Goal: Information Seeking & Learning: Learn about a topic

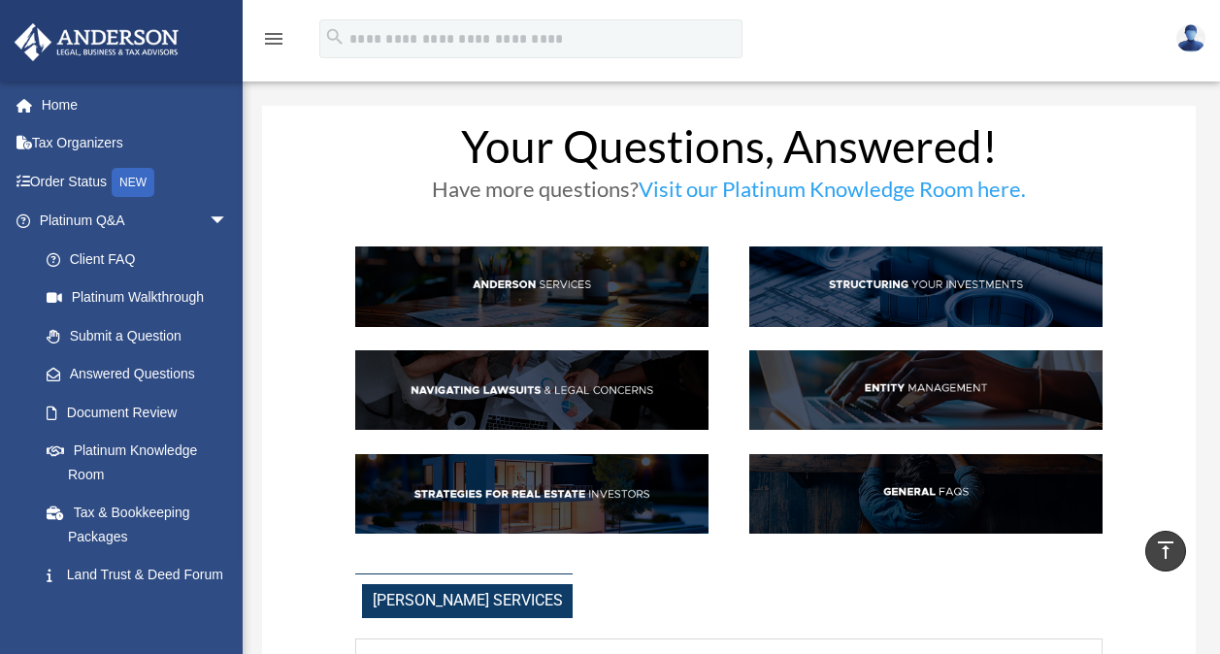
scroll to position [2011, 0]
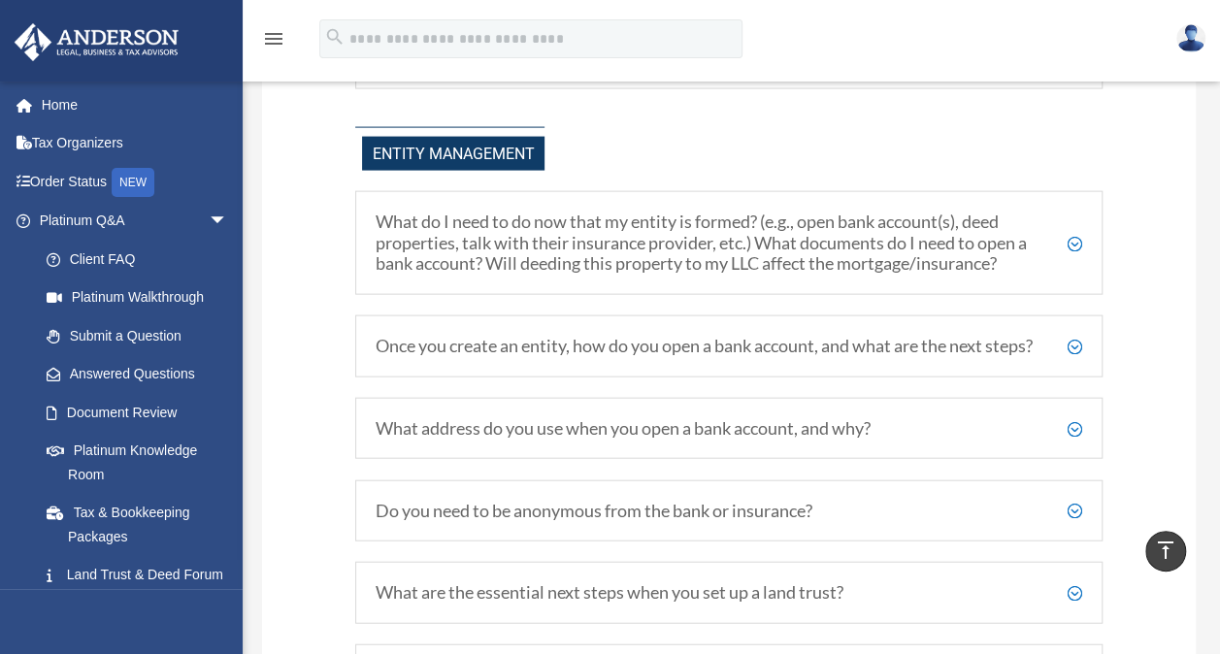
click at [1077, 234] on h5 "What do I need to do now that my entity is formed? (e.g., open bank account(s),…" at bounding box center [729, 243] width 707 height 63
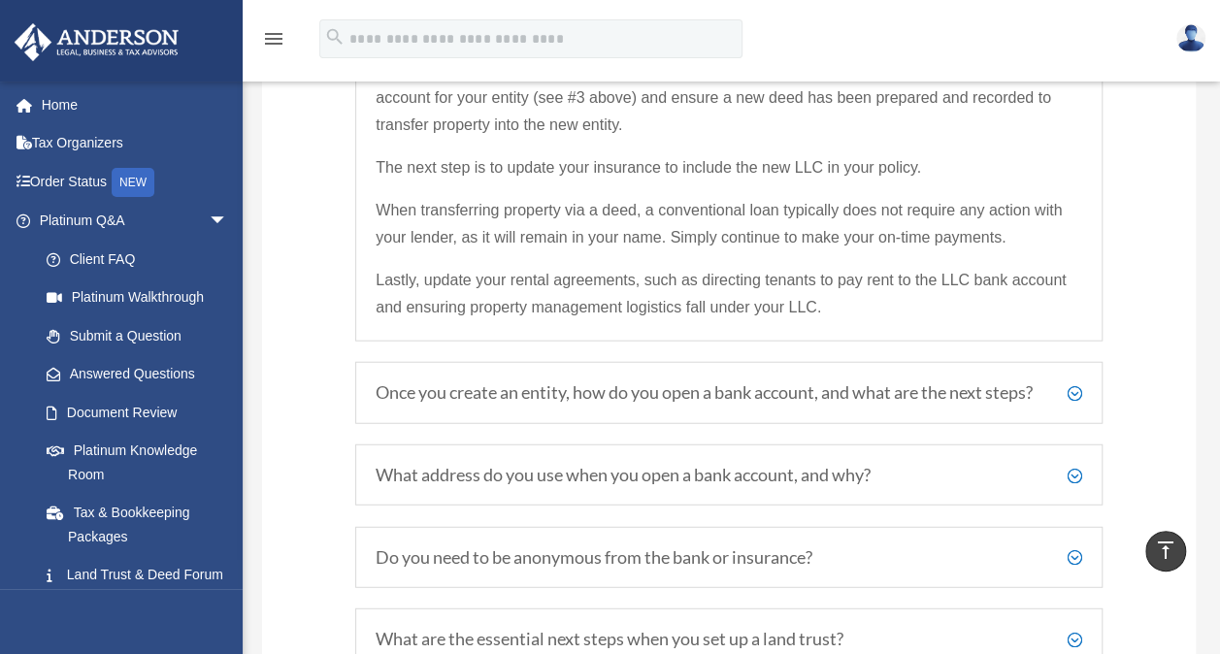
scroll to position [2334, 0]
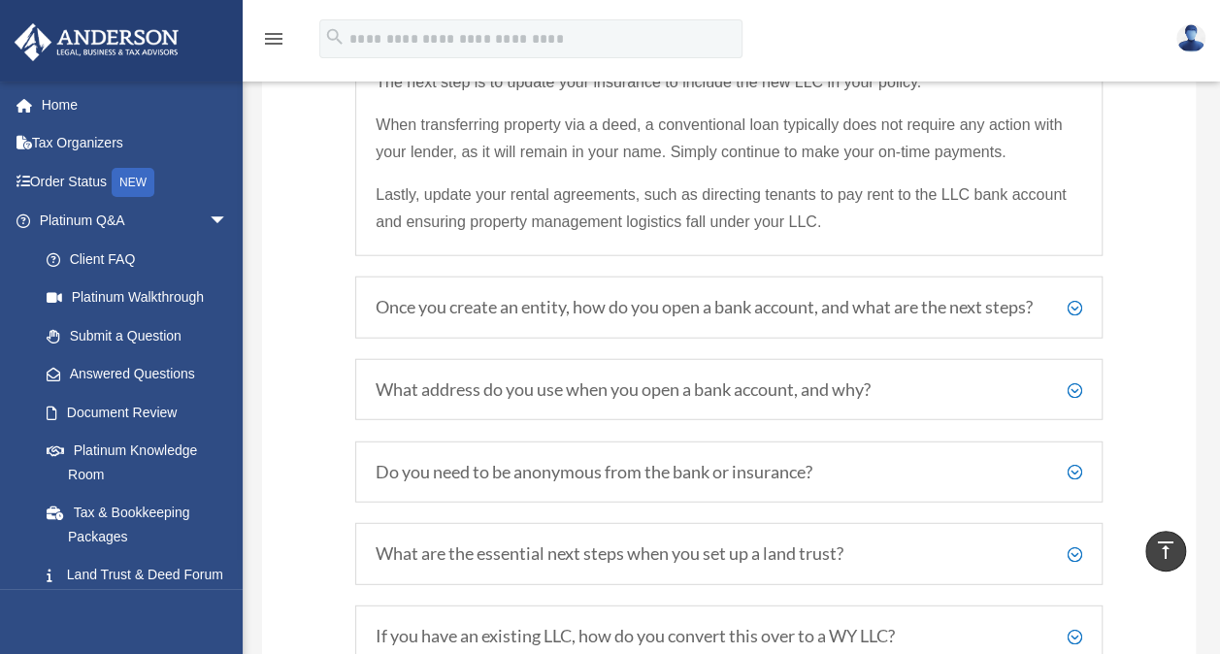
click at [1076, 309] on h5 "Once you create an entity, how do you open a bank account, and what are the nex…" at bounding box center [729, 307] width 707 height 21
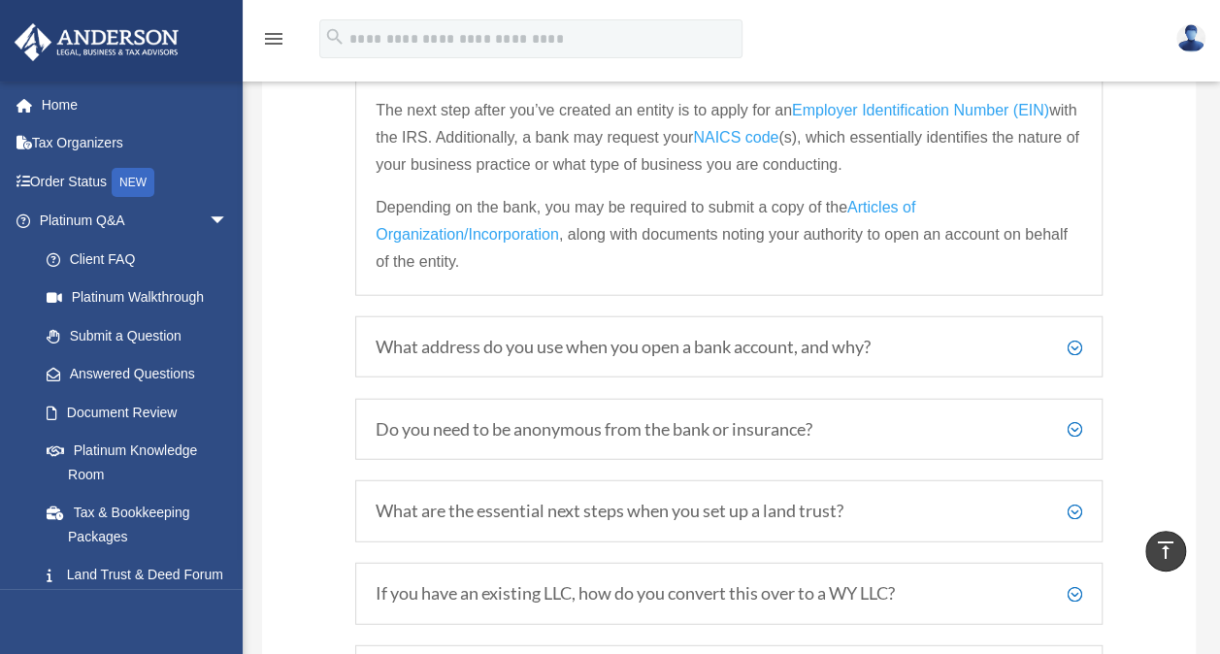
scroll to position [2348, 0]
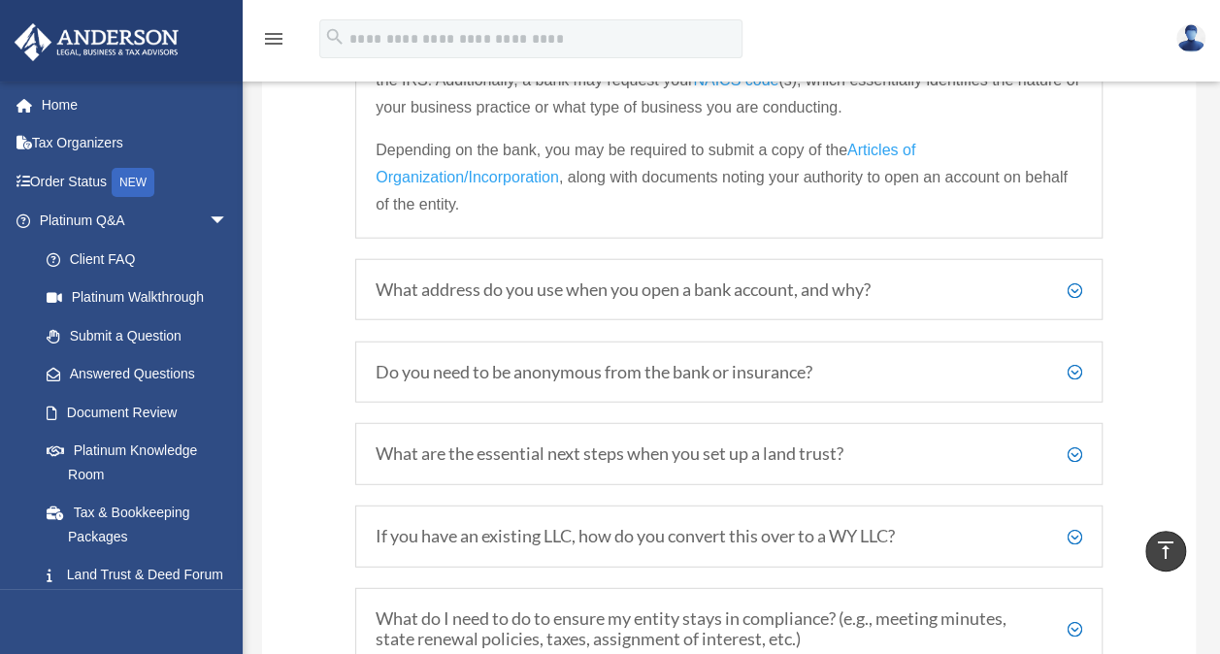
click at [1076, 301] on h5 "What address do you use when you open a bank account, and why?" at bounding box center [729, 290] width 707 height 21
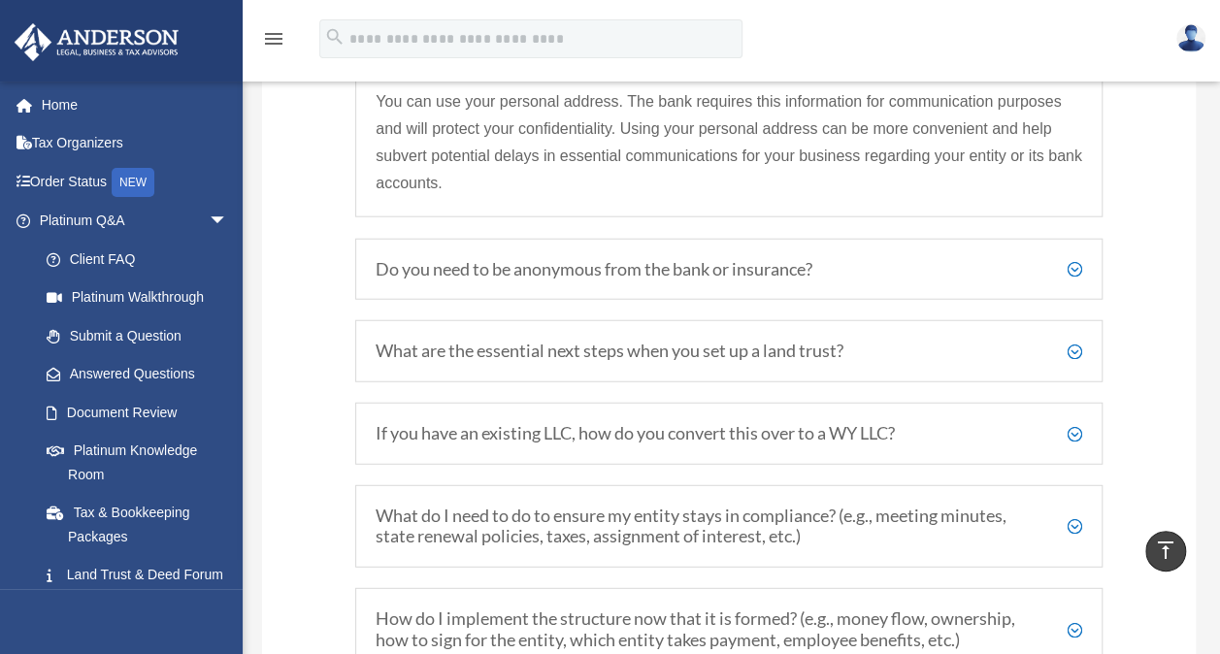
scroll to position [2414, 0]
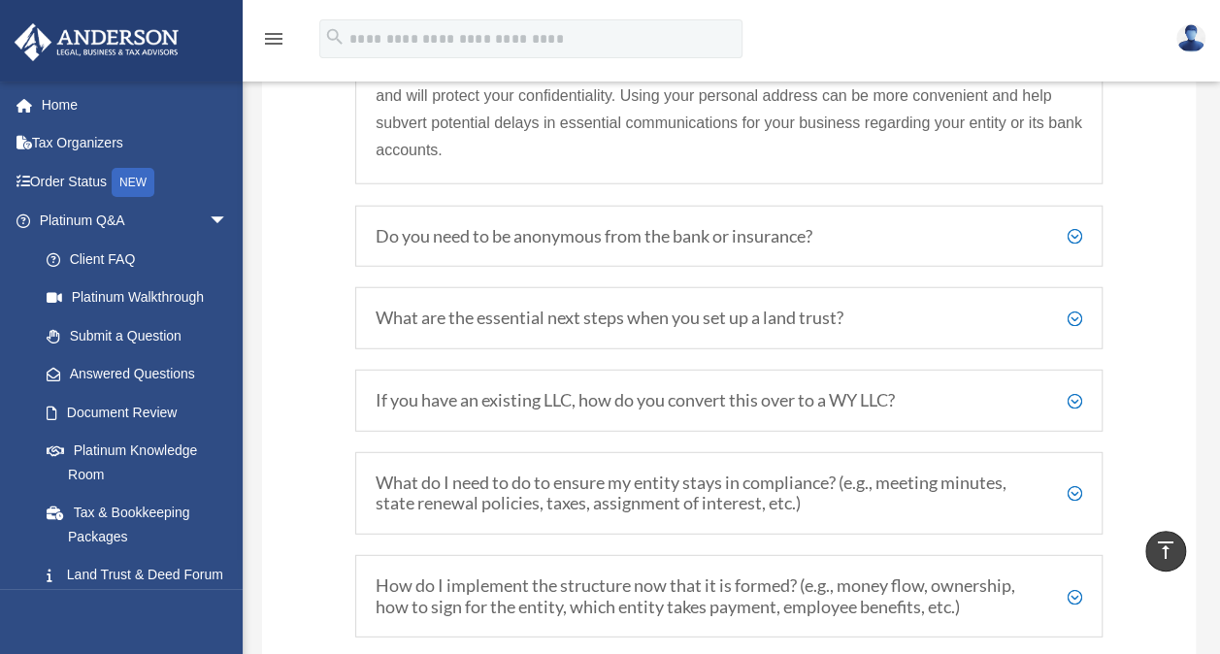
click at [1073, 247] on h5 "Do you need to be anonymous from the bank or insurance?" at bounding box center [729, 236] width 707 height 21
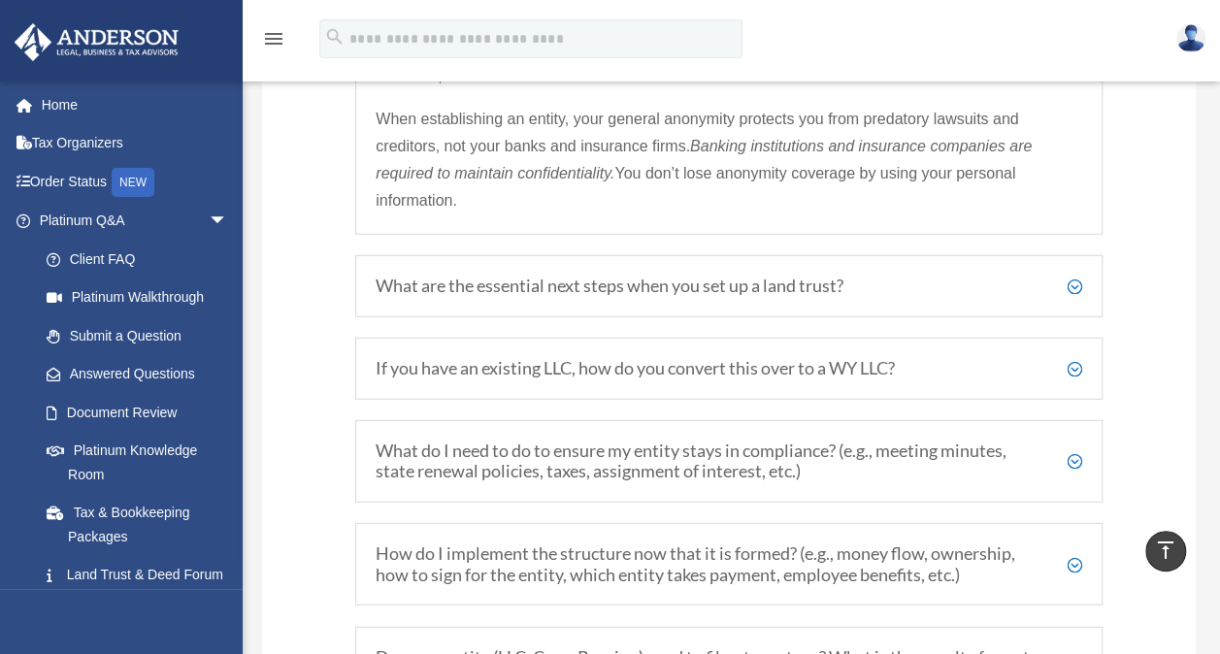
scroll to position [2544, 0]
click at [1077, 294] on h5 "What are the essential next steps when you set up a land trust?" at bounding box center [729, 285] width 707 height 21
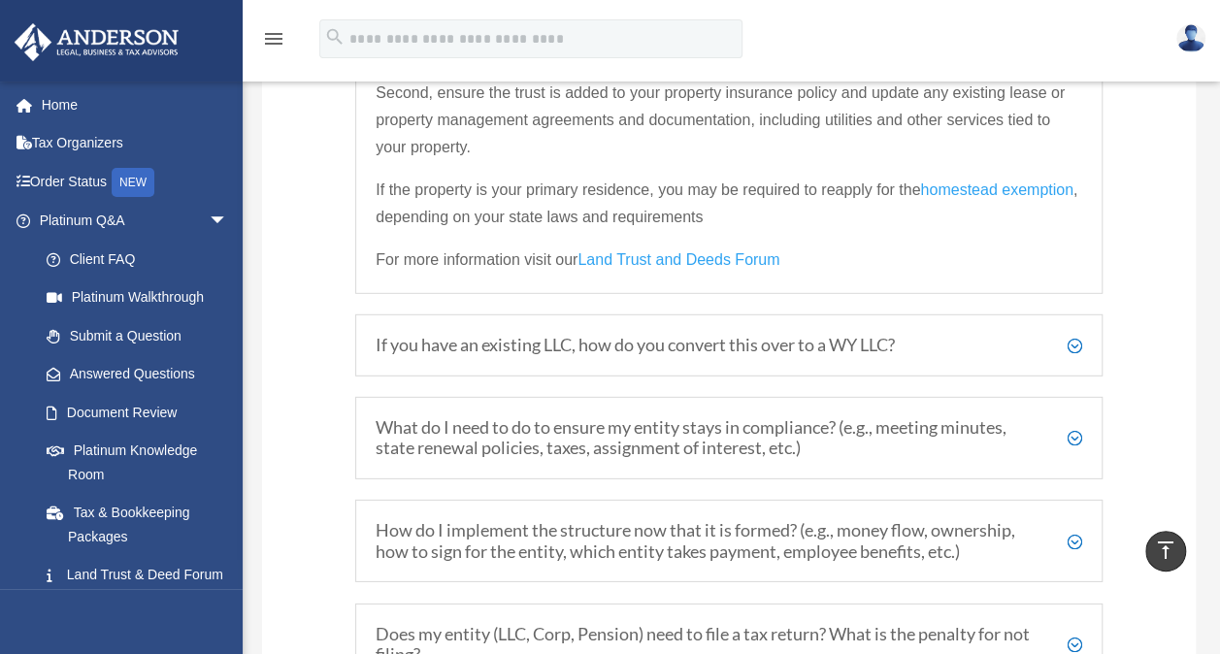
scroll to position [2641, 0]
click at [728, 266] on link "Land Trust and Deeds Forum" at bounding box center [679, 263] width 202 height 26
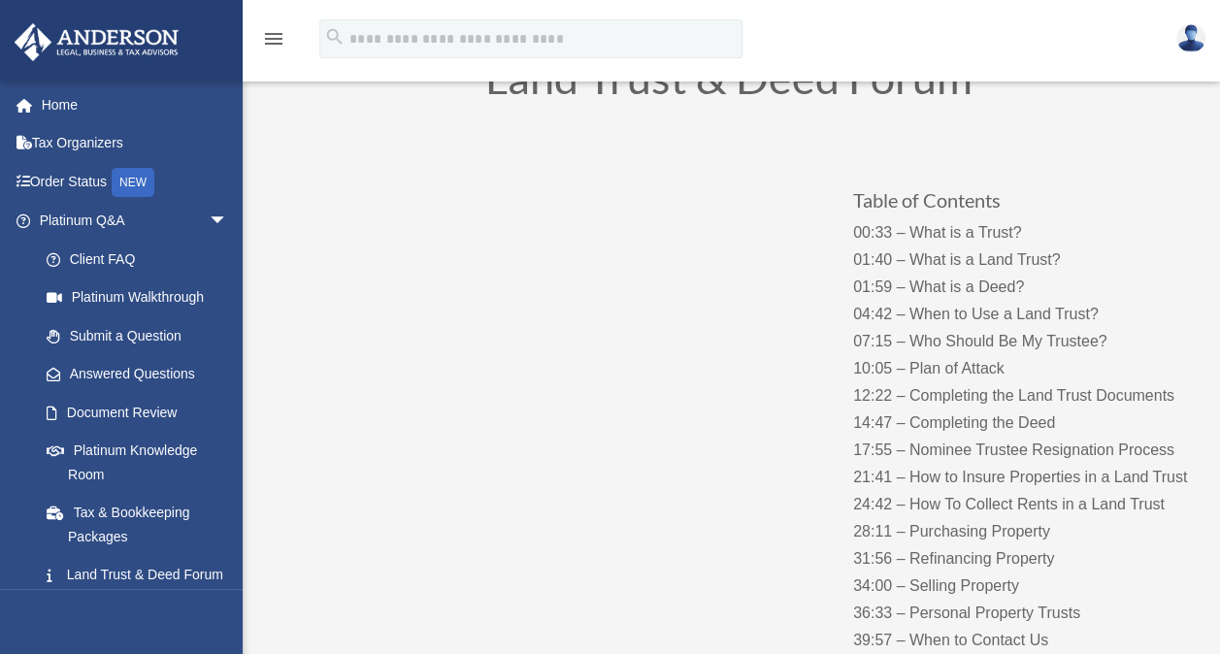
scroll to position [103, 0]
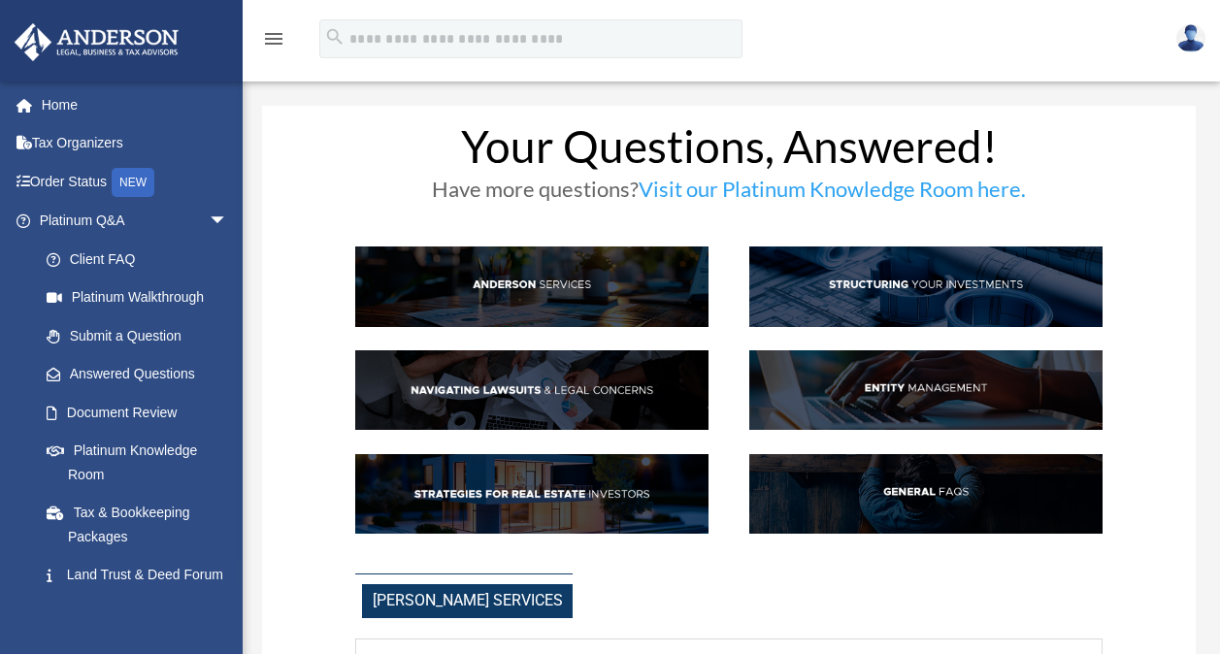
scroll to position [2641, 0]
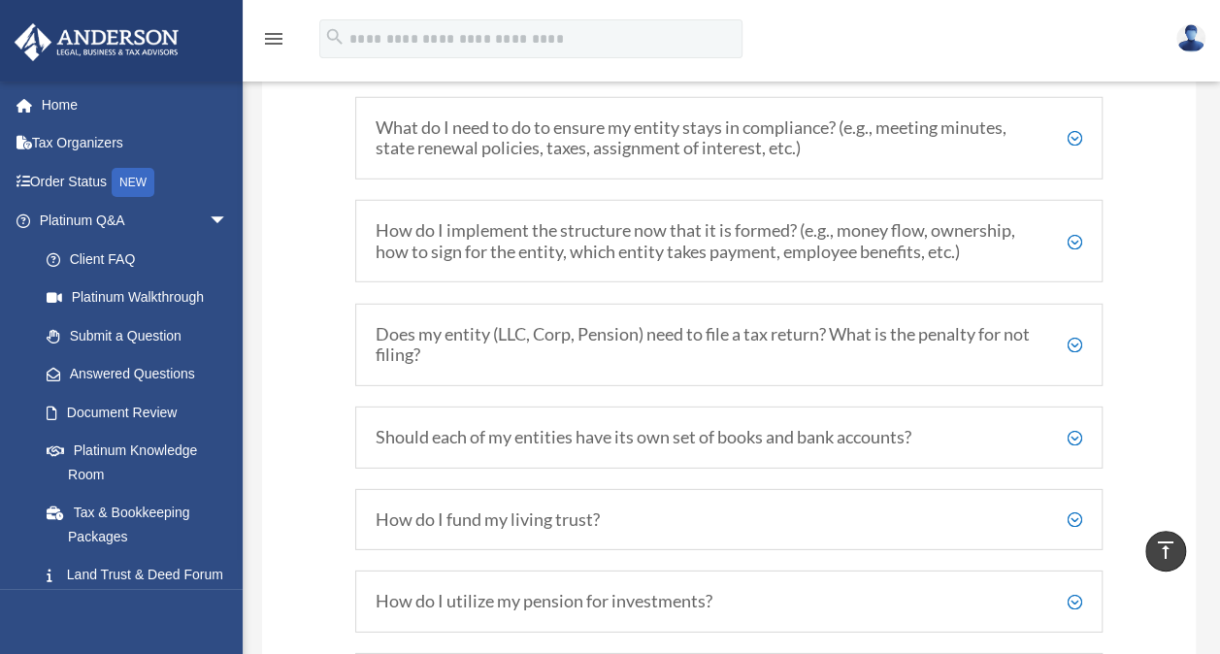
click at [1076, 324] on h5 "Does my entity (LLC, Corp, Pension) need to file a tax return? What is the pena…" at bounding box center [729, 345] width 707 height 42
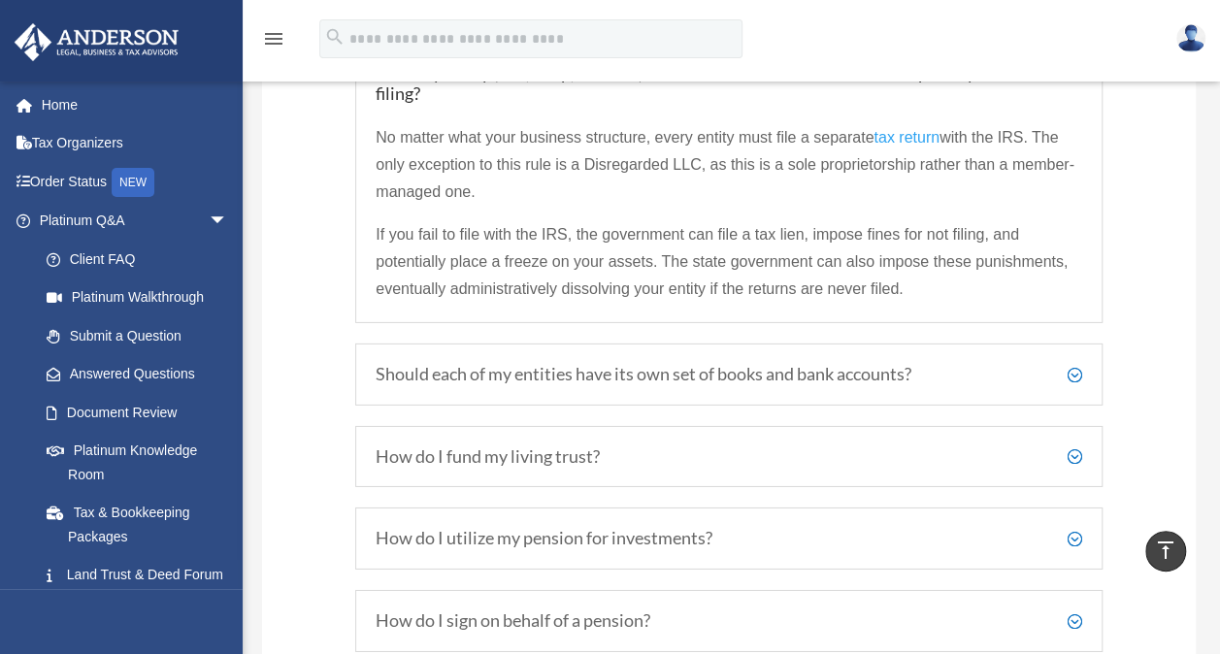
scroll to position [2903, 0]
click at [1077, 363] on h5 "Should each of my entities have its own set of books and bank accounts?" at bounding box center [729, 373] width 707 height 21
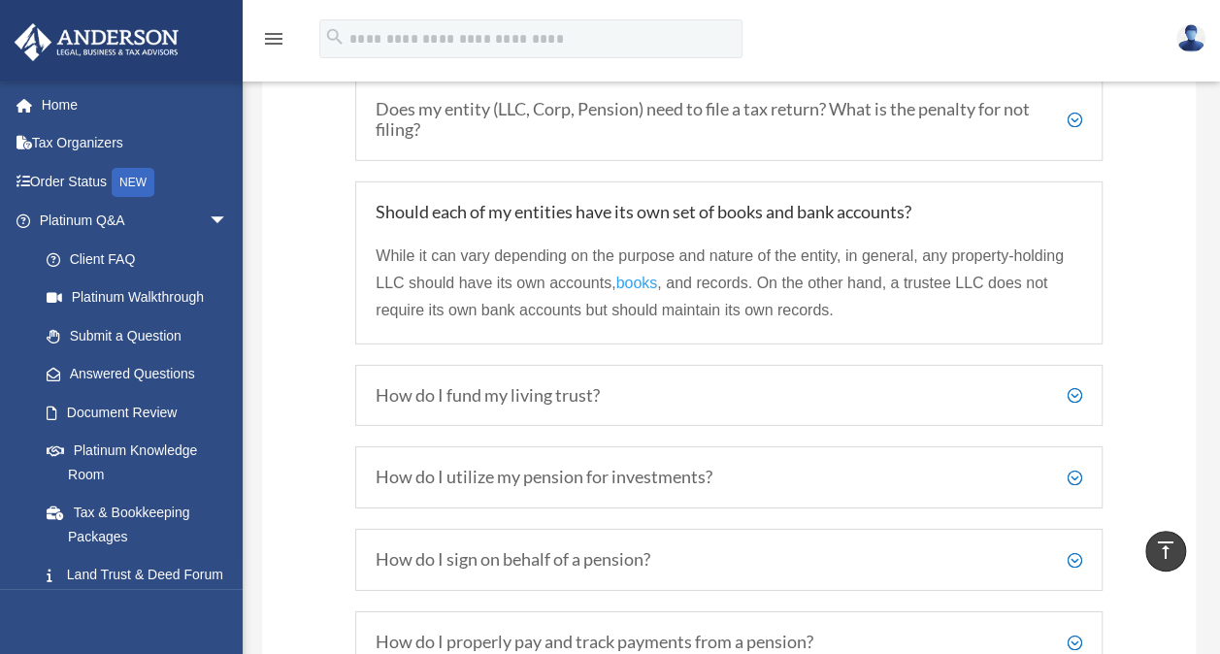
scroll to position [2868, 0]
click at [1081, 384] on h5 "How do I fund my living trust?" at bounding box center [729, 394] width 707 height 21
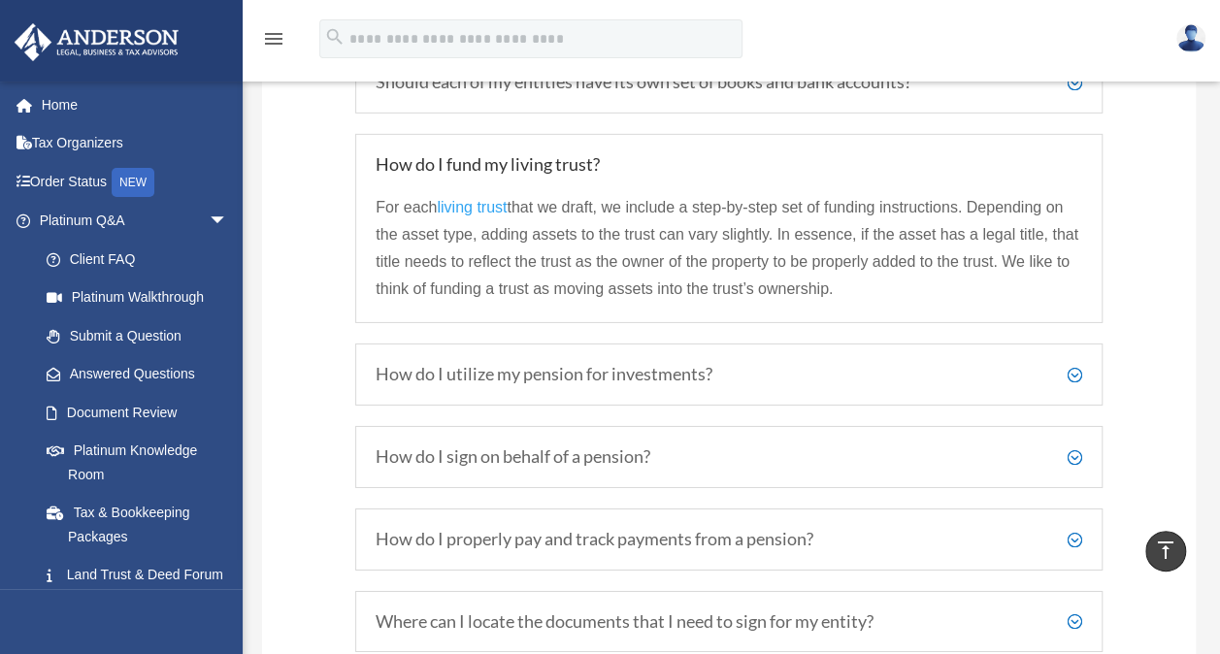
scroll to position [2999, 0]
click at [1077, 362] on h5 "How do I utilize my pension for investments?" at bounding box center [729, 372] width 707 height 21
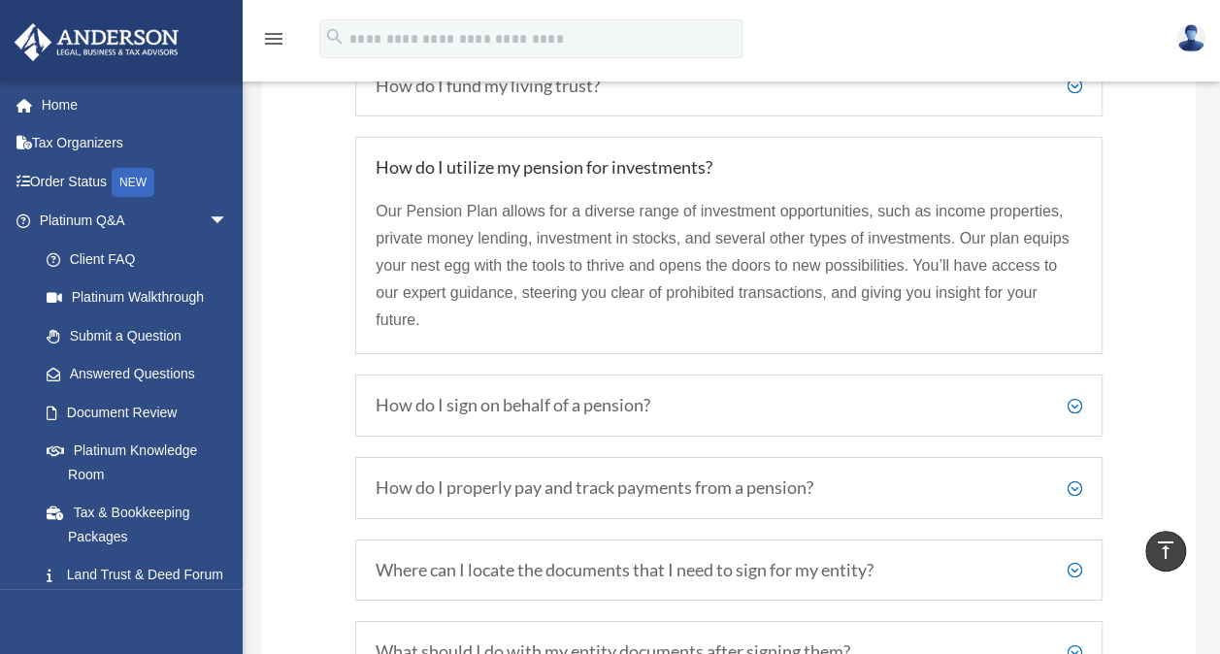
scroll to position [3076, 0]
click at [1076, 394] on h5 "How do I sign on behalf of a pension?" at bounding box center [729, 404] width 707 height 21
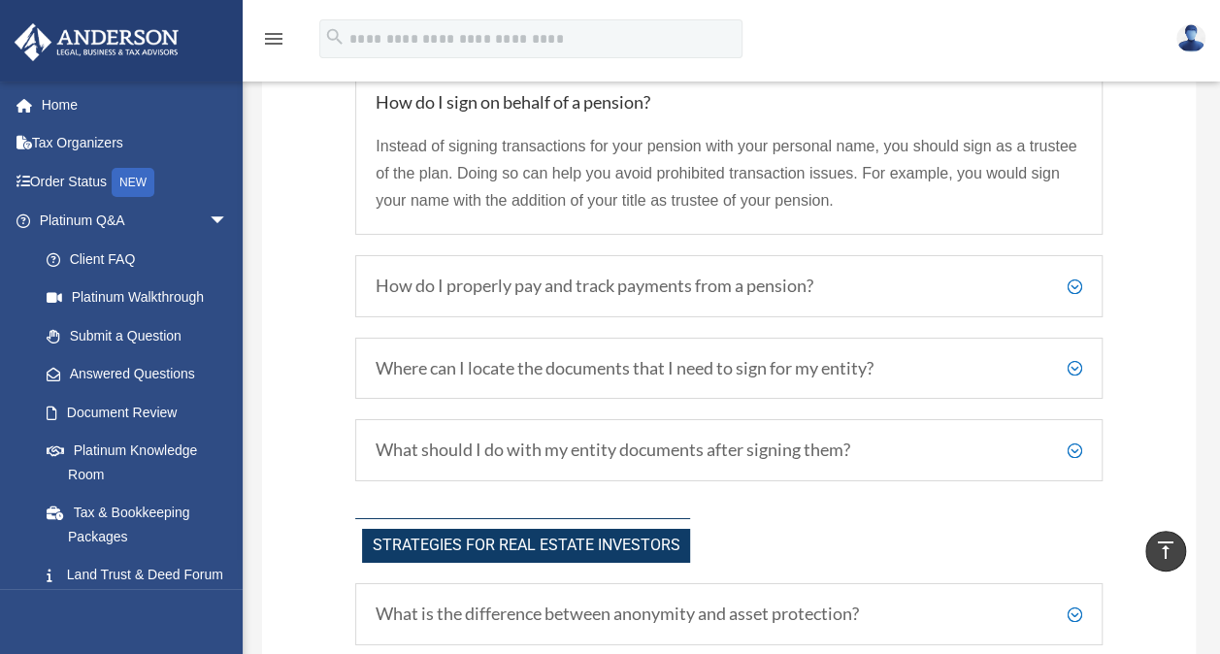
scroll to position [3248, 0]
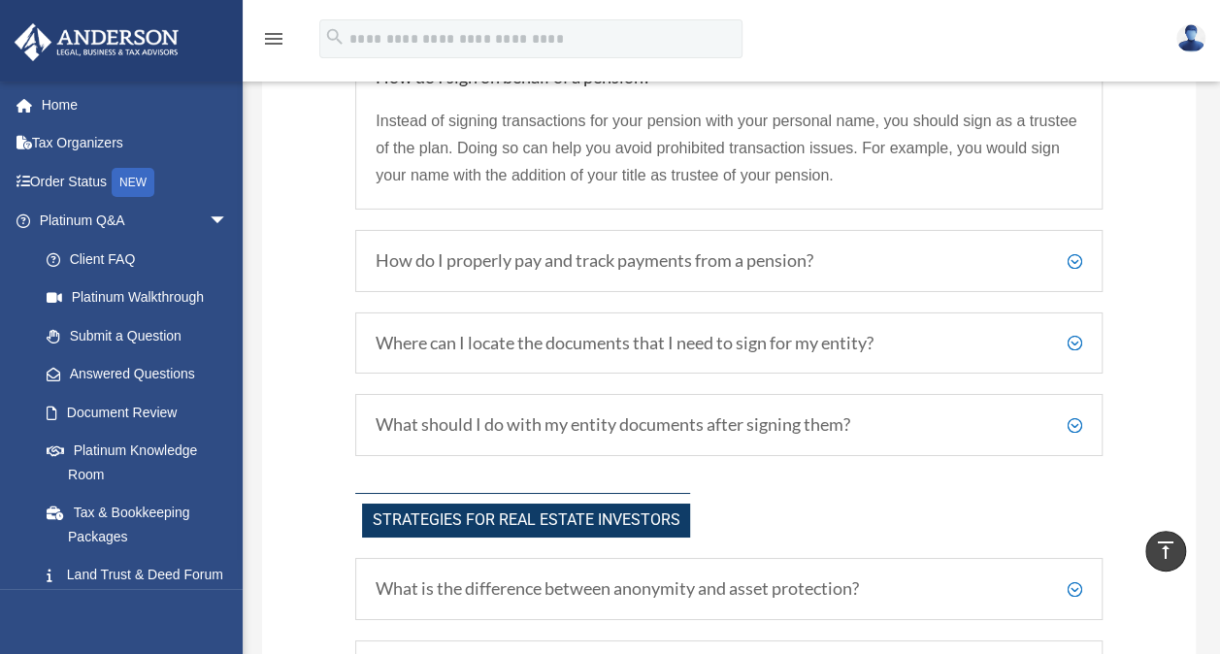
click at [1072, 333] on h5 "Where can I locate the documents that I need to sign for my entity?" at bounding box center [729, 343] width 707 height 21
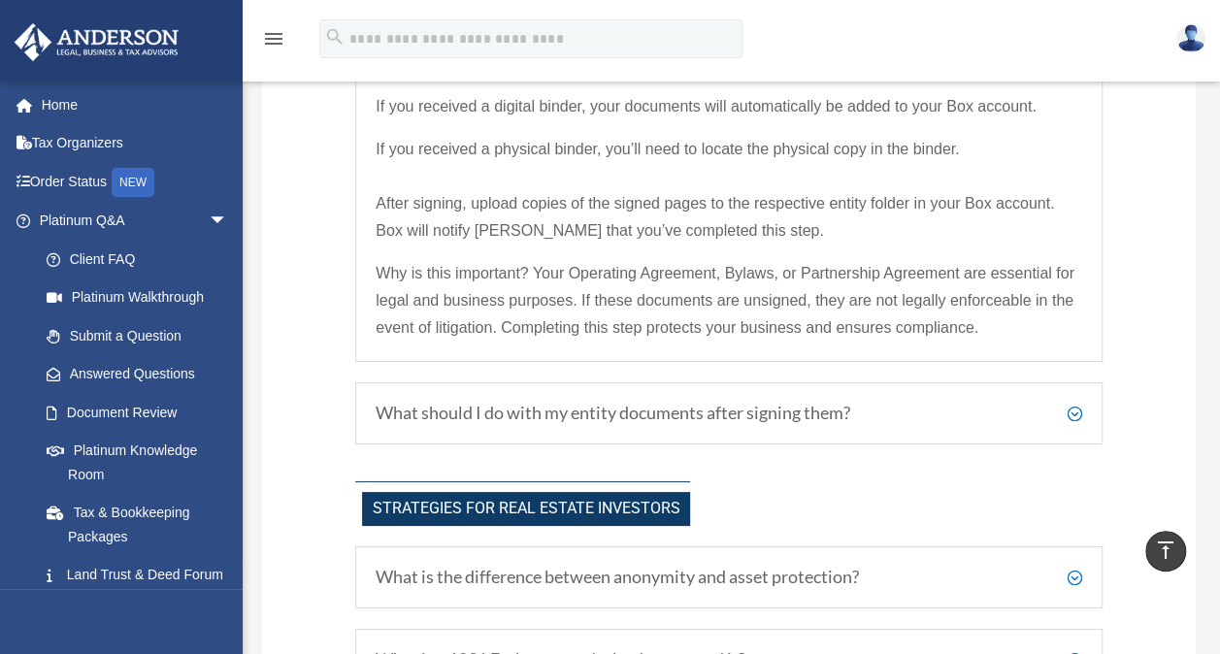
scroll to position [3470, 0]
click at [1074, 402] on h5 "What should I do with my entity documents after signing them?" at bounding box center [729, 412] width 707 height 21
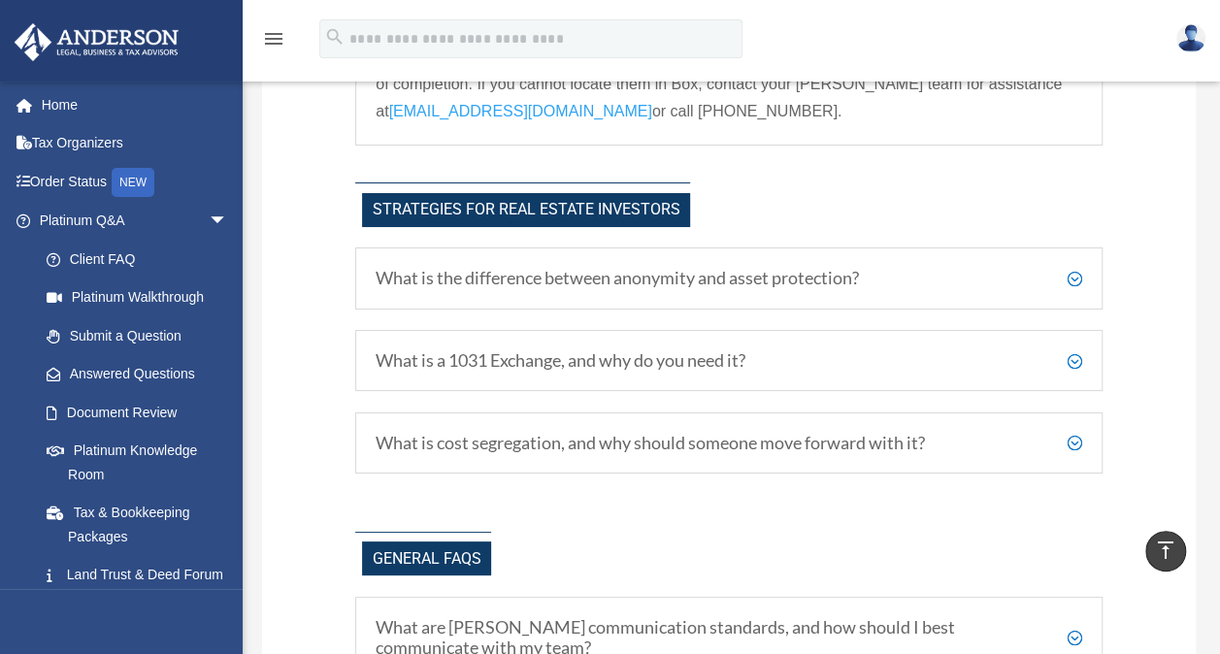
scroll to position [3560, 0]
click at [1074, 432] on h5 "What is cost segregation, and why should someone move forward with it?" at bounding box center [729, 442] width 707 height 21
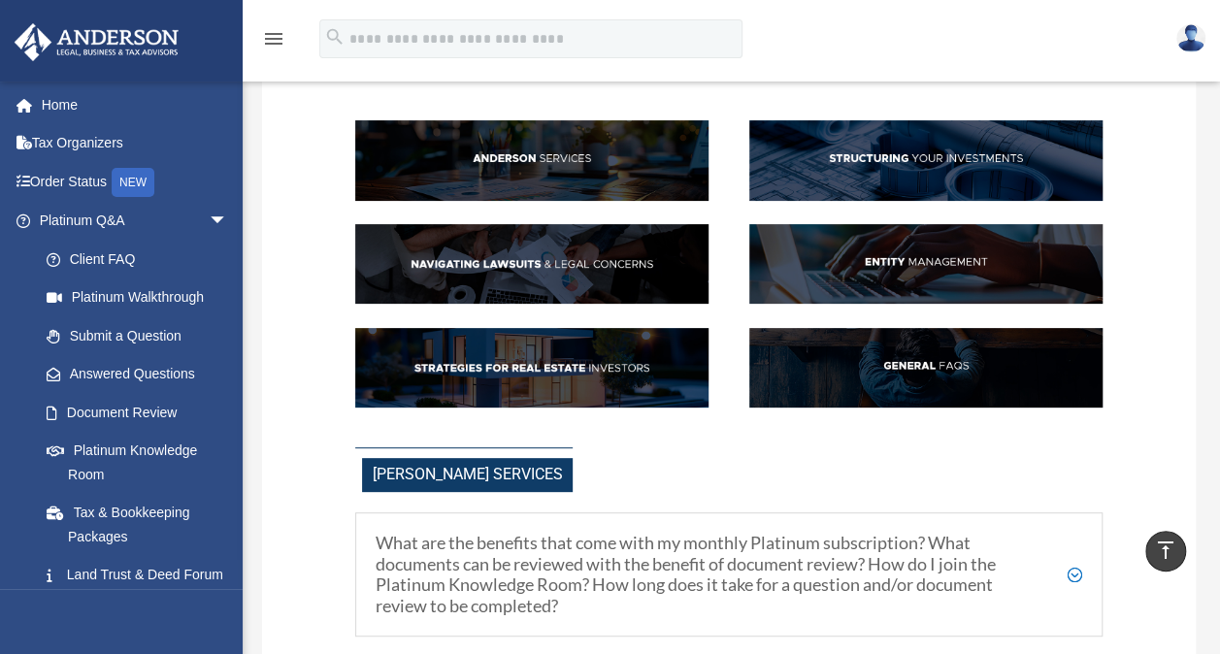
scroll to position [0, 0]
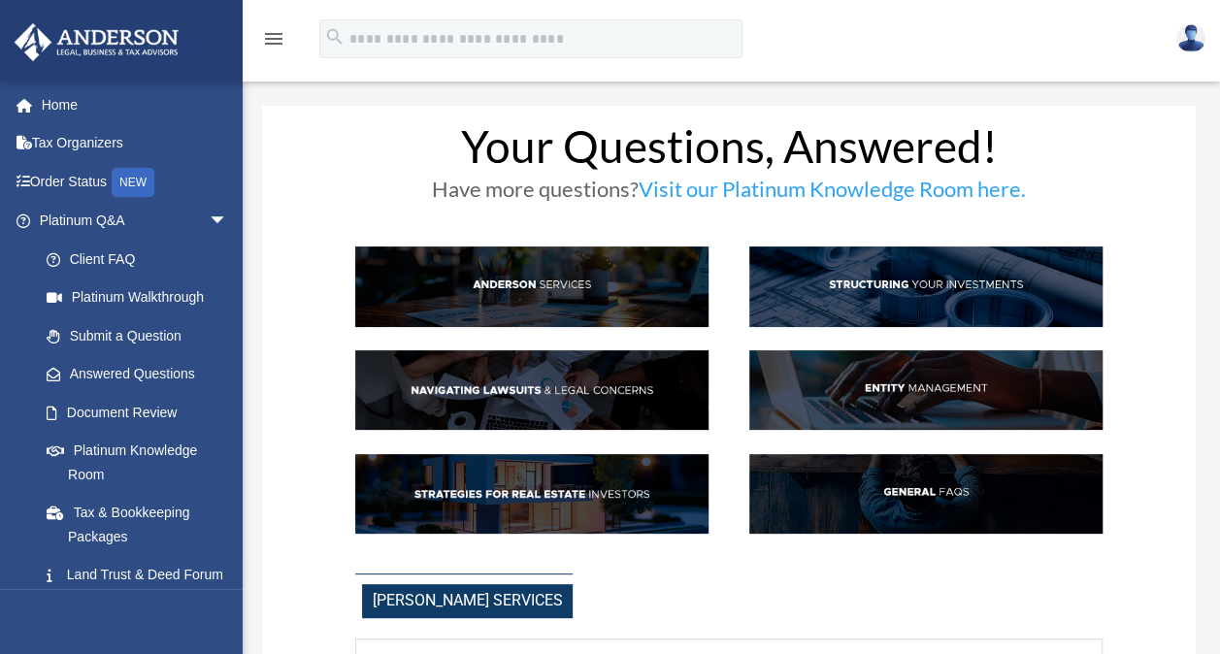
click at [925, 283] on img at bounding box center [925, 287] width 353 height 80
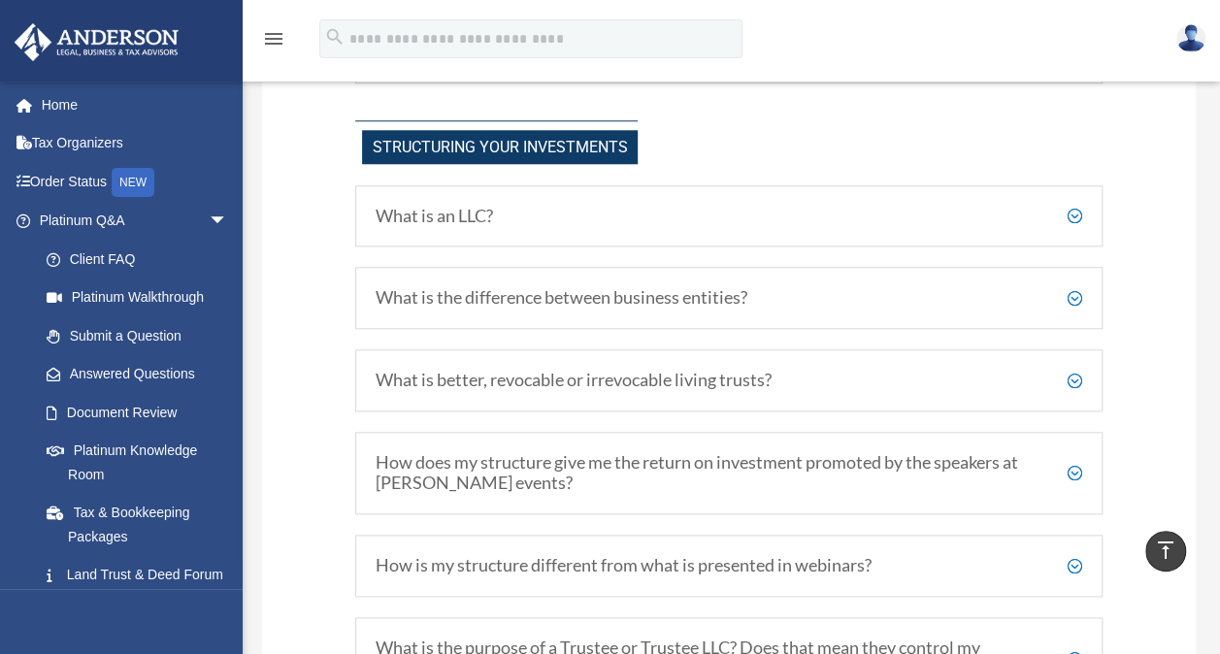
scroll to position [924, 0]
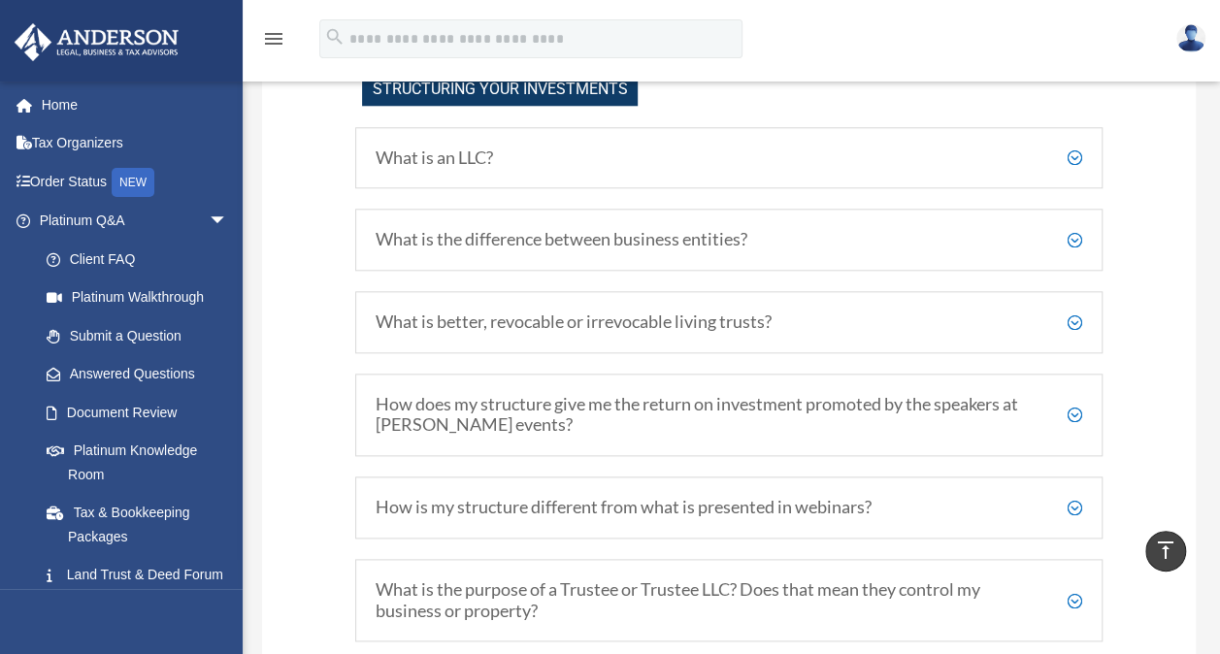
click at [1074, 231] on h5 "What is the difference between business entities?" at bounding box center [729, 239] width 707 height 21
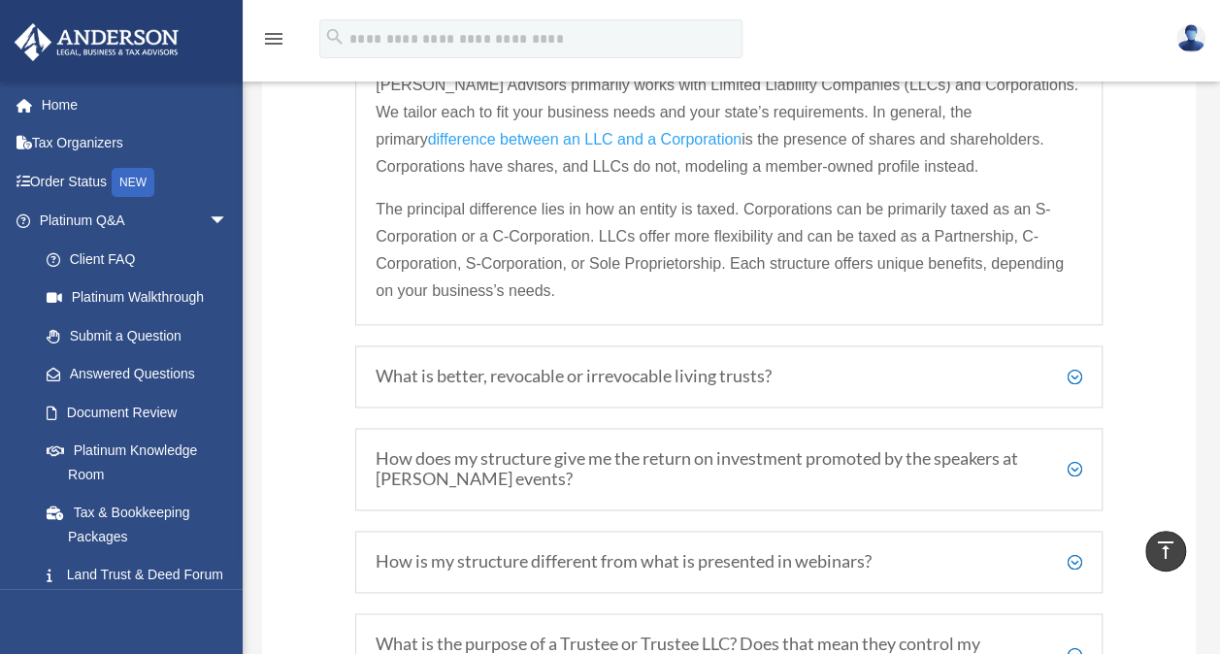
scroll to position [1217, 0]
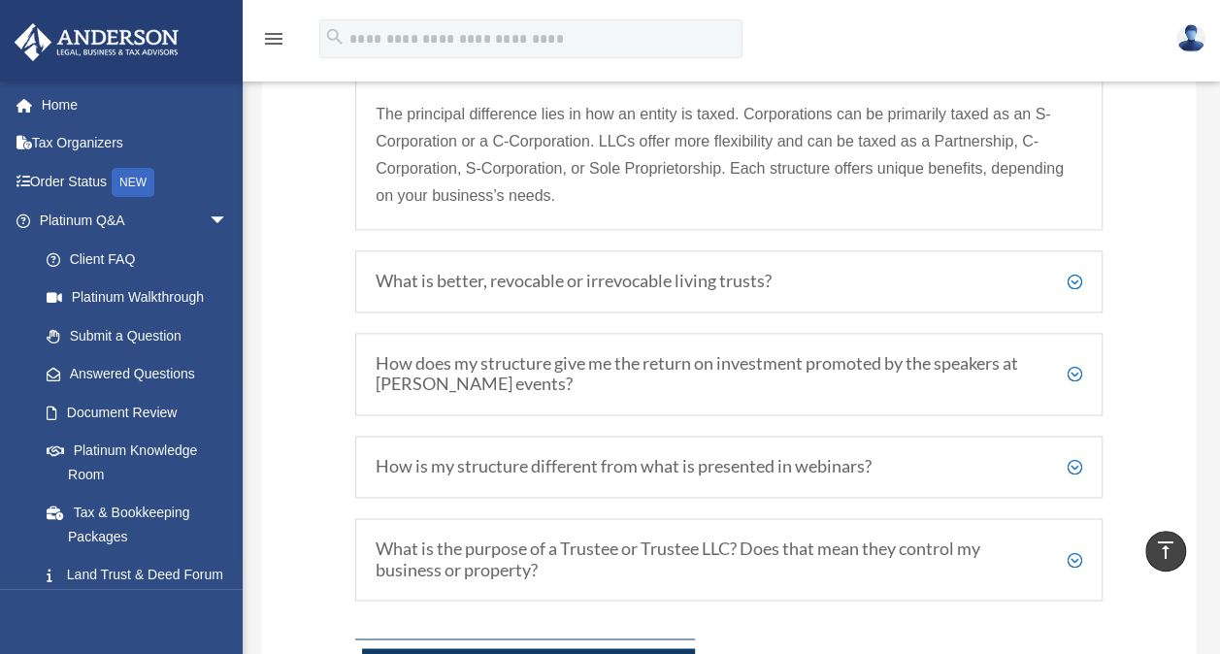
click at [1078, 278] on h5 "What is better, revocable or irrevocable living trusts?" at bounding box center [729, 281] width 707 height 21
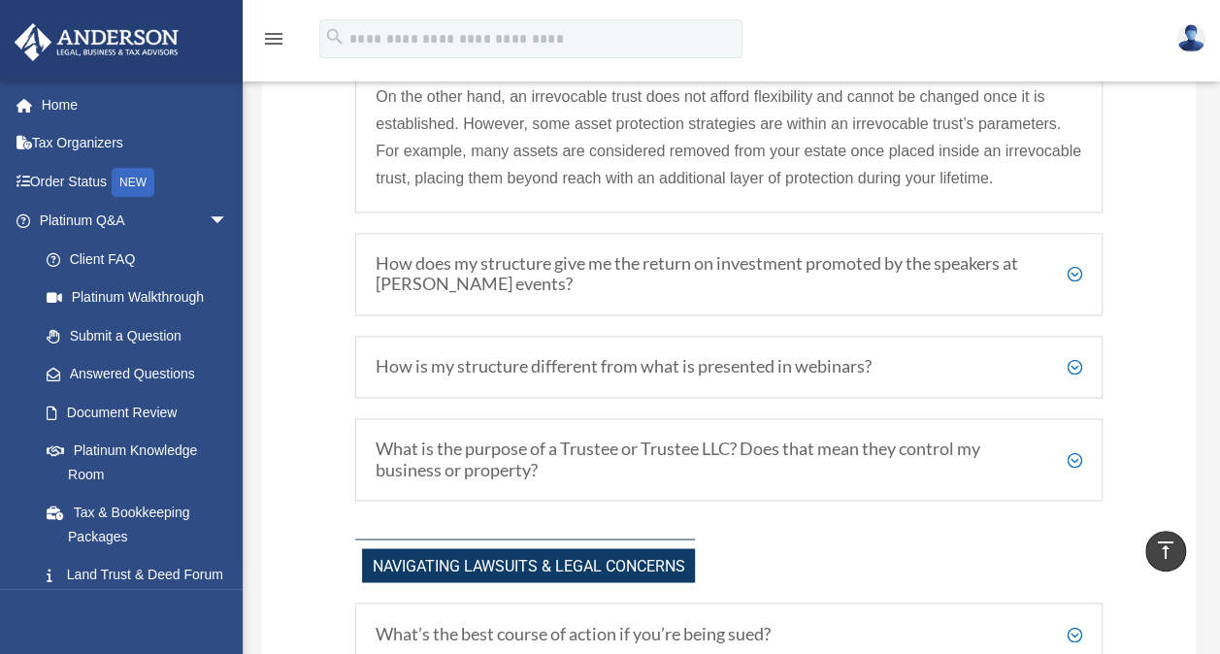
scroll to position [1358, 0]
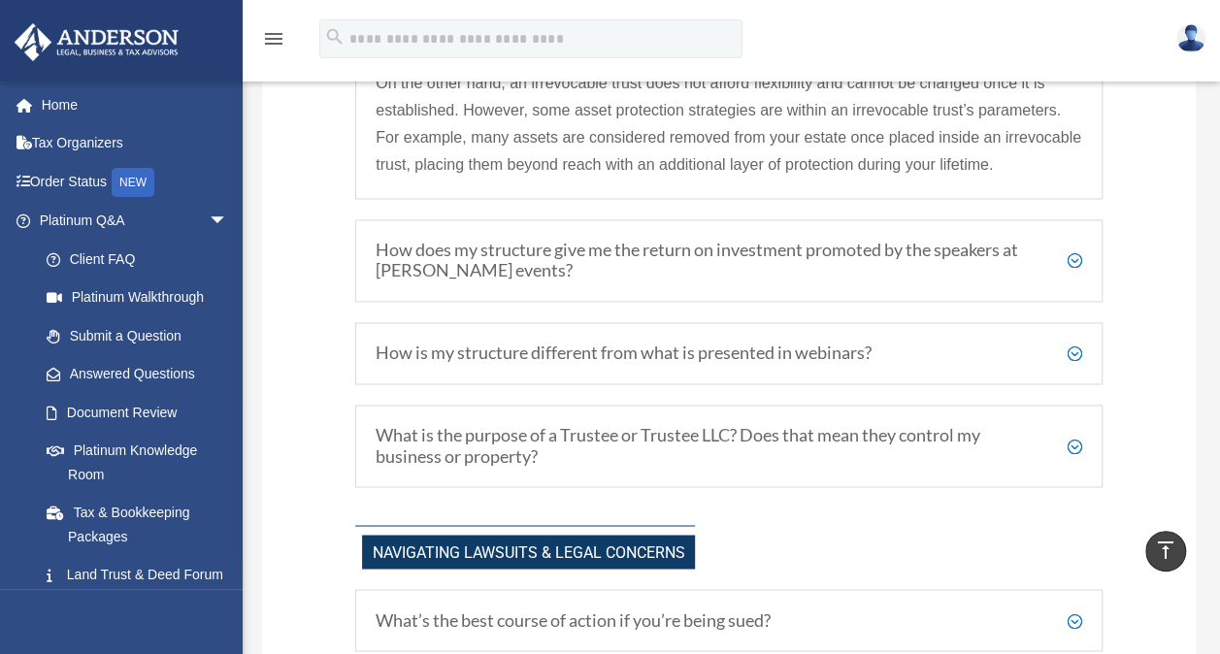
click at [1078, 252] on h5 "How does my structure give me the return on investment promoted by the speakers…" at bounding box center [729, 261] width 707 height 42
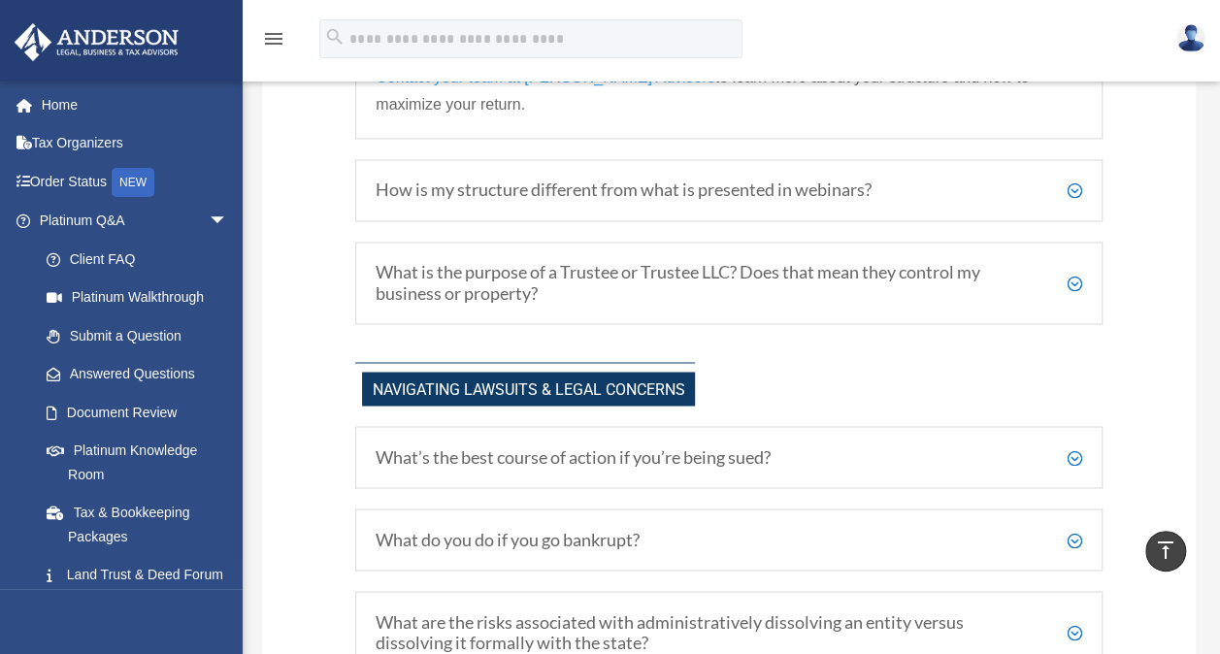
scroll to position [1542, 0]
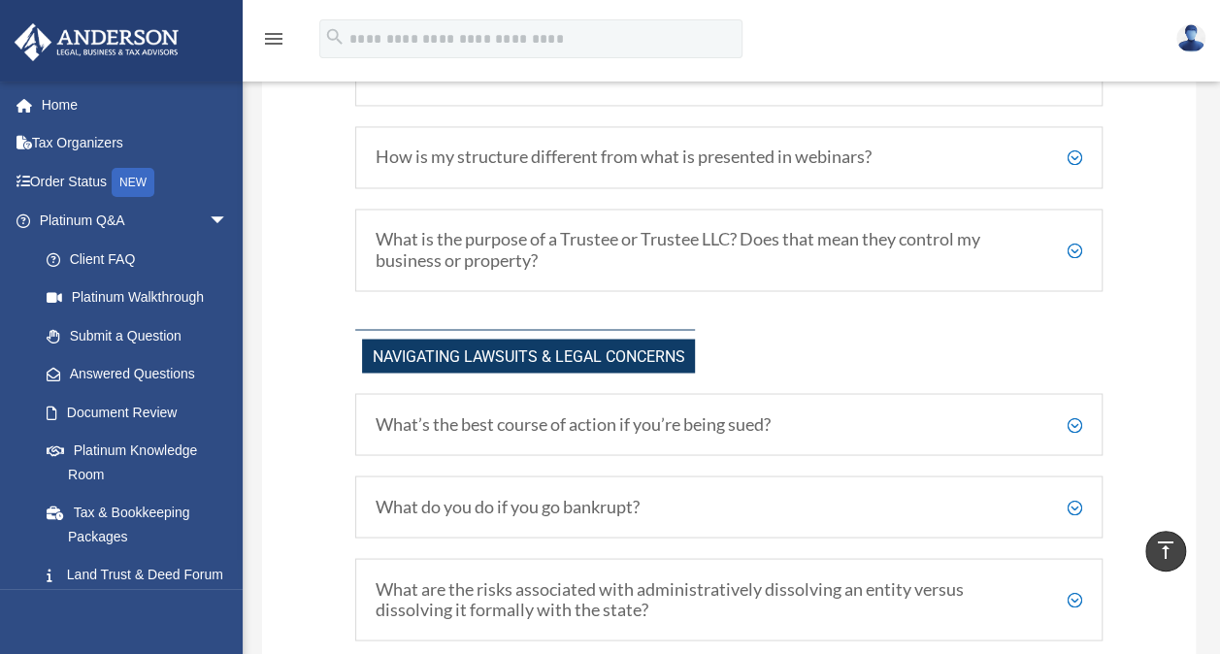
click at [1077, 245] on h5 "What is the purpose of a Trustee or Trustee LLC? Does that mean they control my…" at bounding box center [729, 250] width 707 height 42
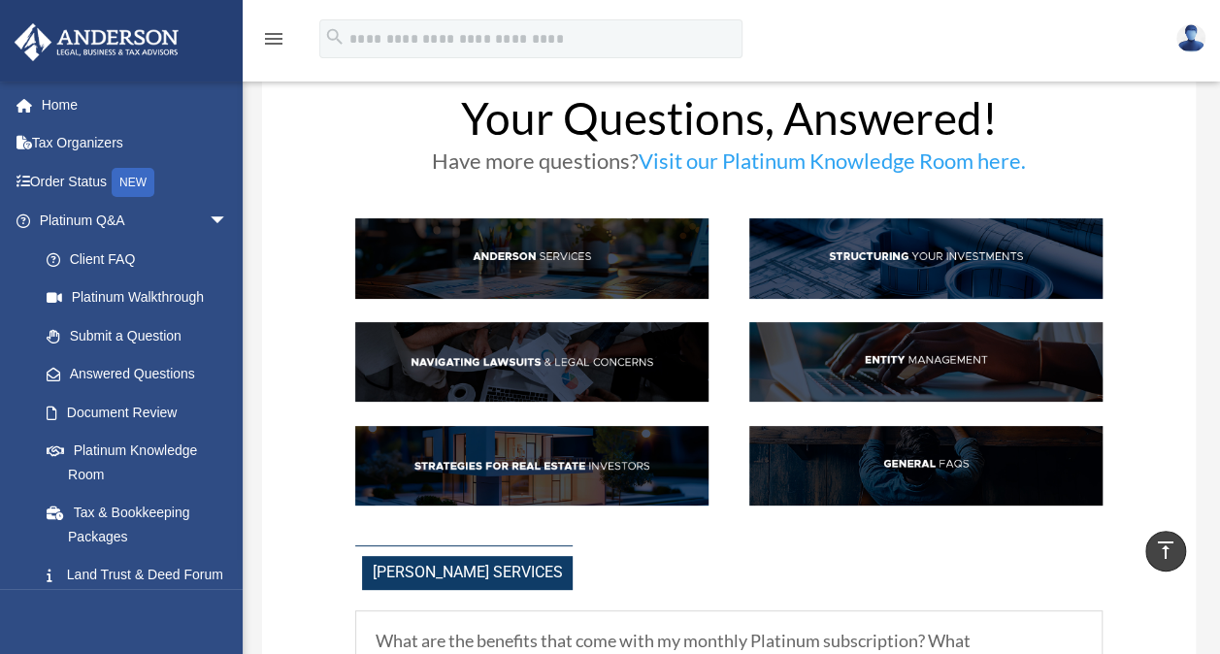
scroll to position [0, 0]
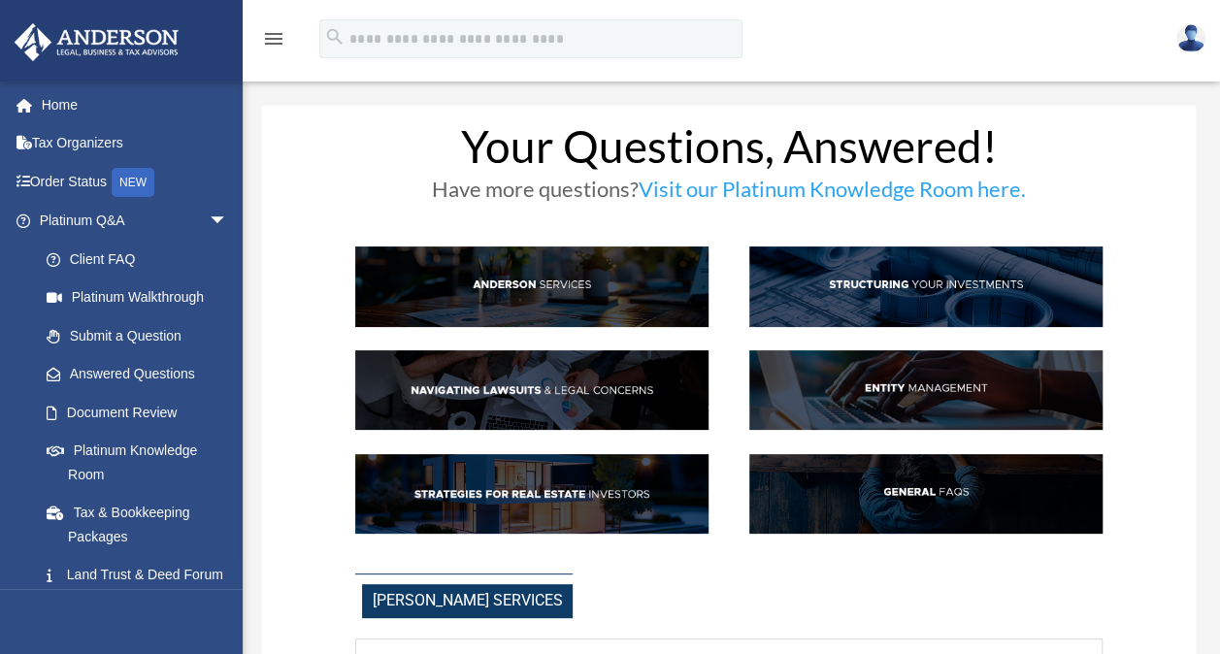
click at [606, 282] on img at bounding box center [531, 287] width 353 height 80
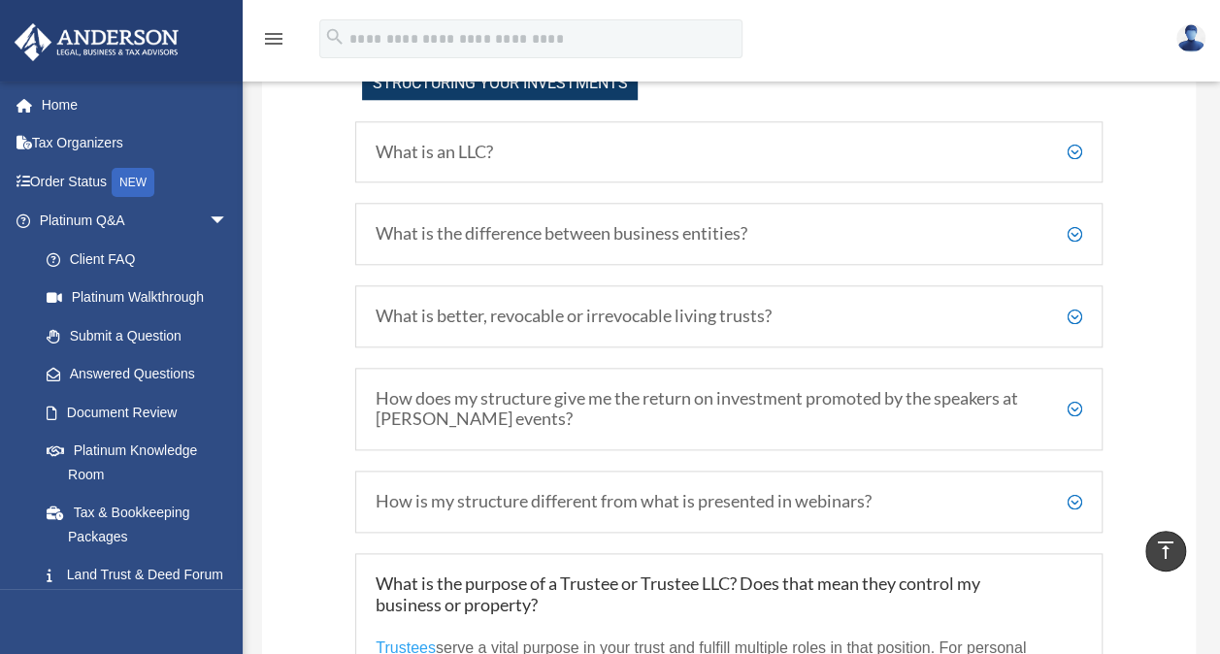
scroll to position [931, 0]
click at [1076, 228] on h5 "What is the difference between business entities?" at bounding box center [729, 232] width 707 height 21
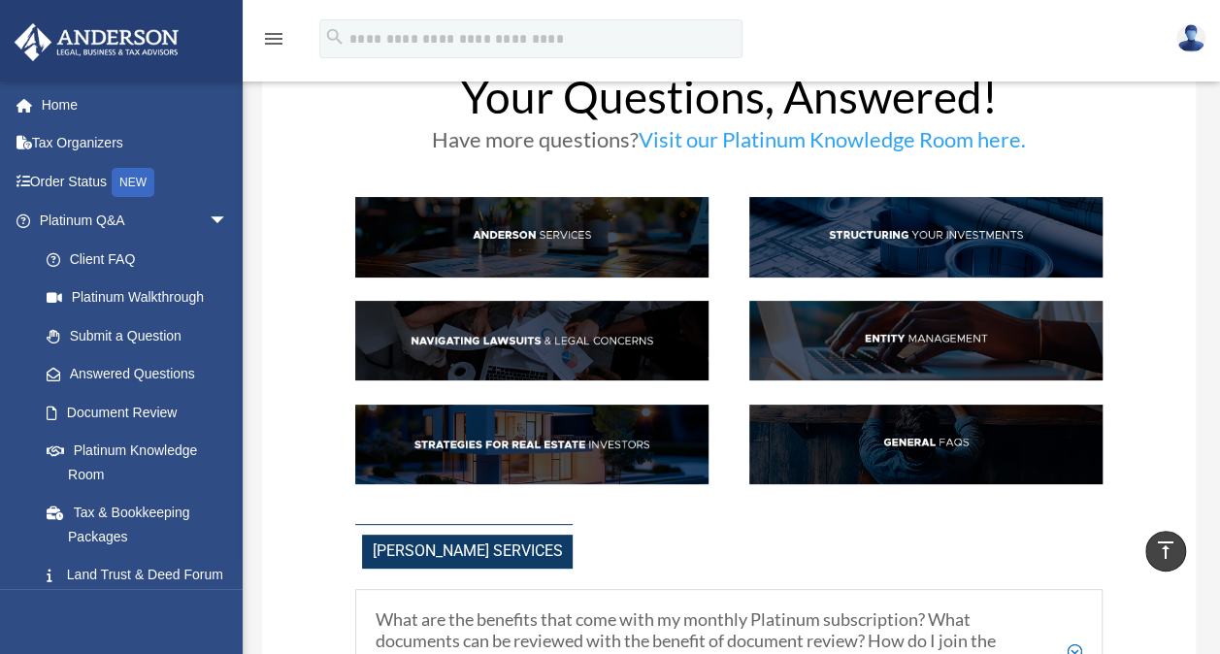
scroll to position [0, 0]
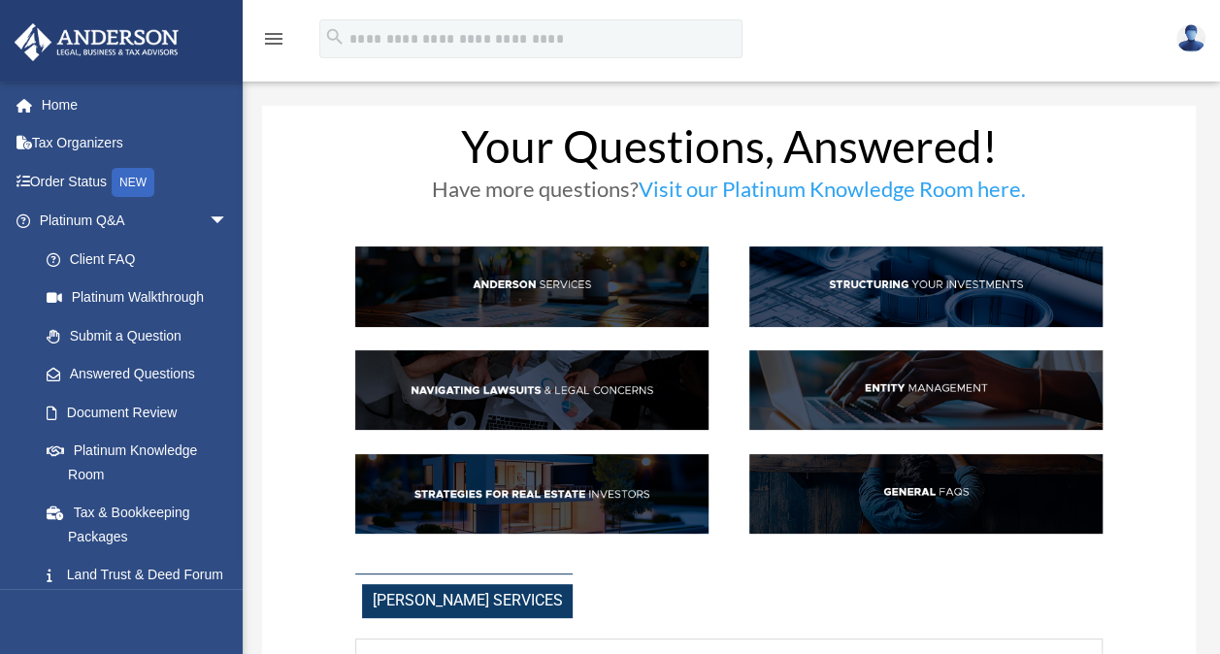
click at [914, 493] on img at bounding box center [925, 494] width 353 height 80
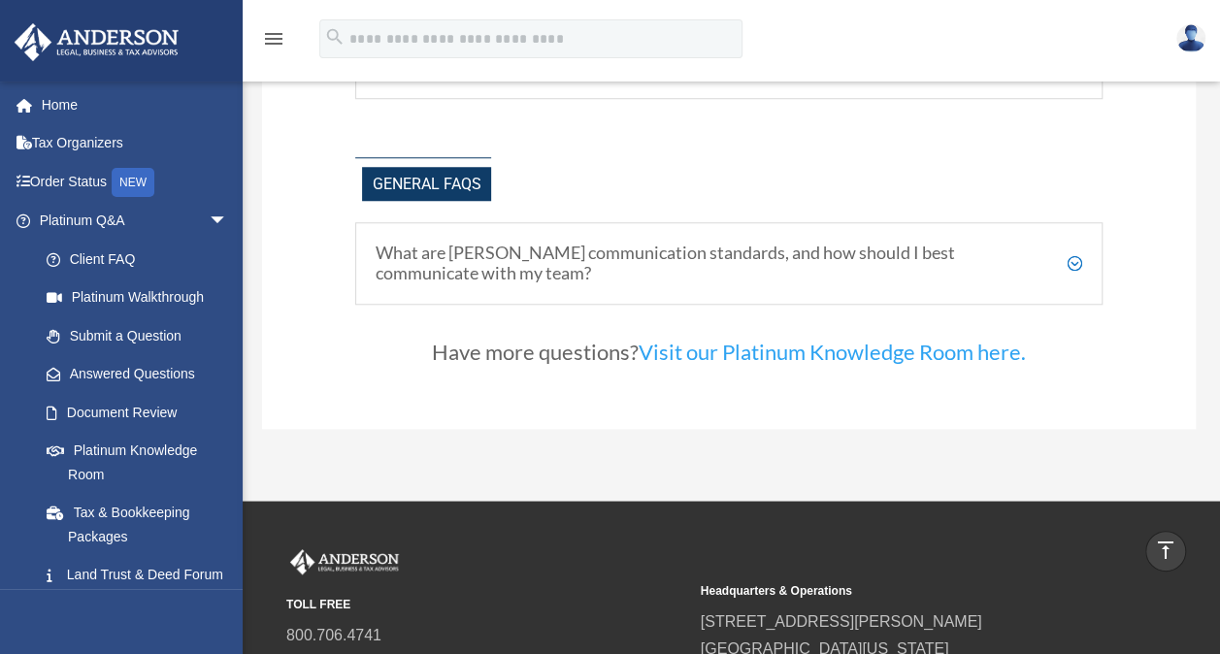
scroll to position [4392, 0]
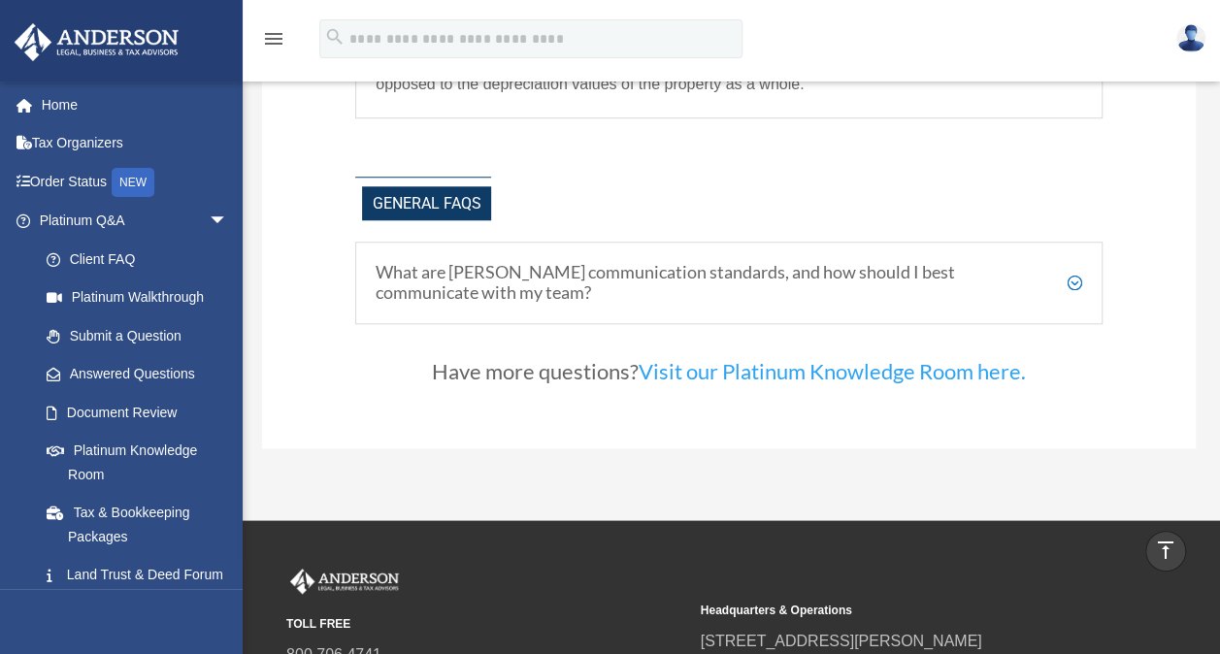
click at [1077, 283] on h5 "What are Anderson's communication standards, and how should I best communicate …" at bounding box center [729, 283] width 707 height 42
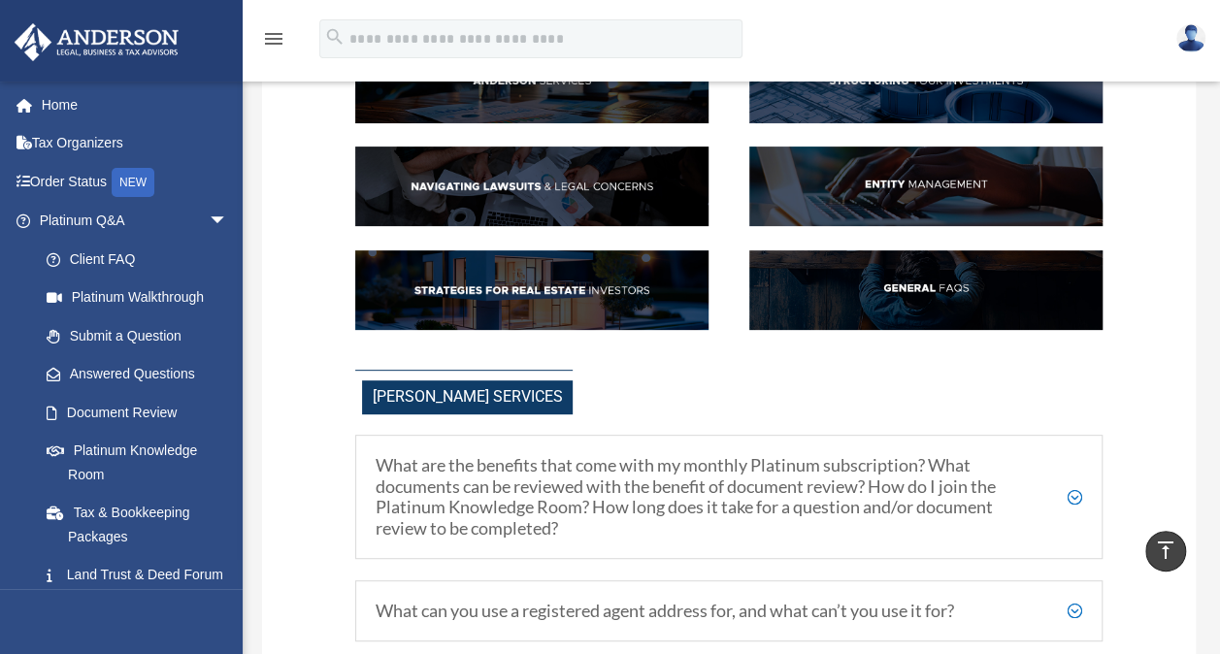
scroll to position [0, 0]
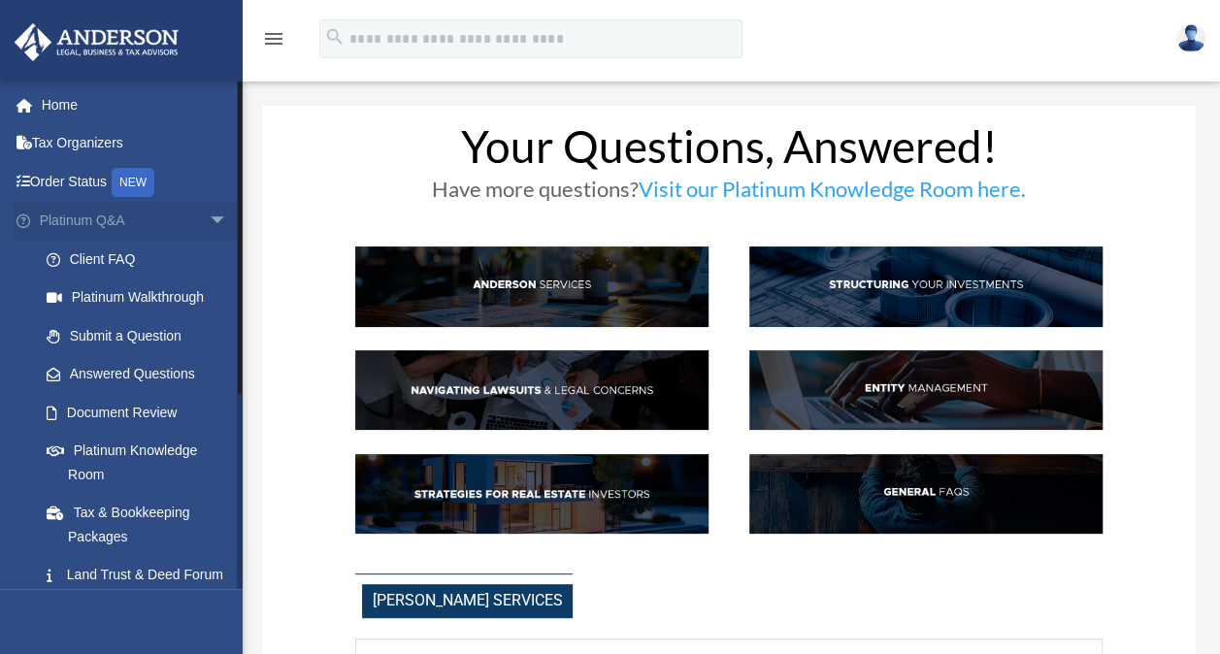
click at [209, 217] on span "arrow_drop_down" at bounding box center [228, 222] width 39 height 40
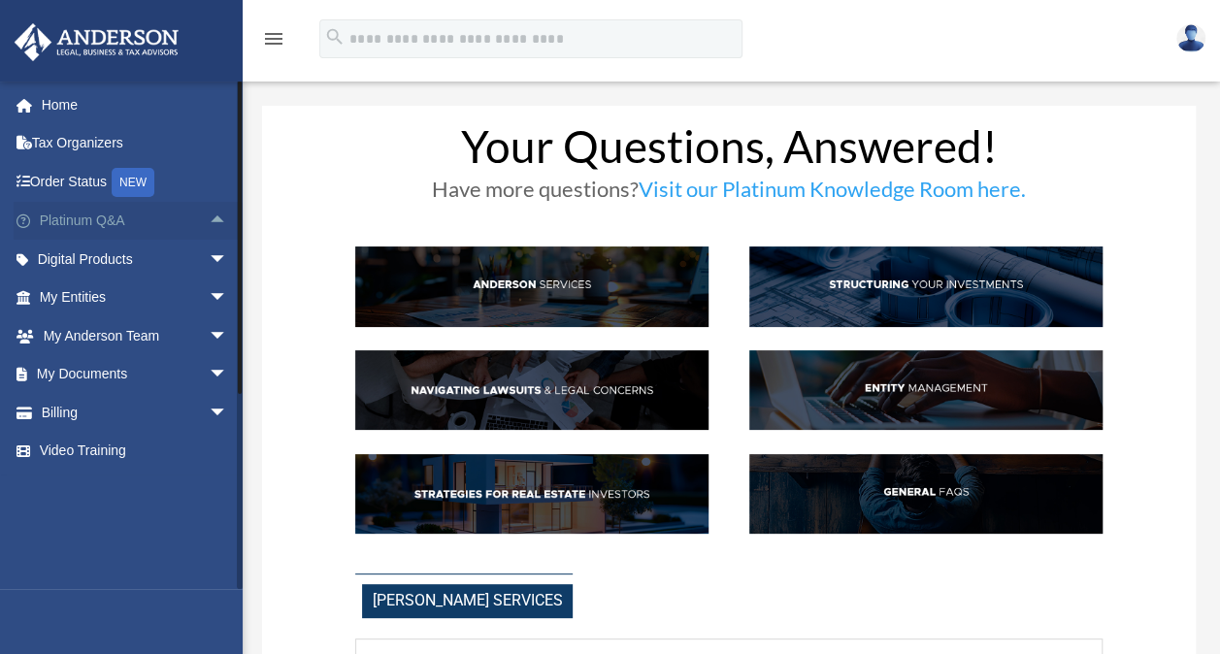
click at [209, 217] on span "arrow_drop_up" at bounding box center [228, 222] width 39 height 40
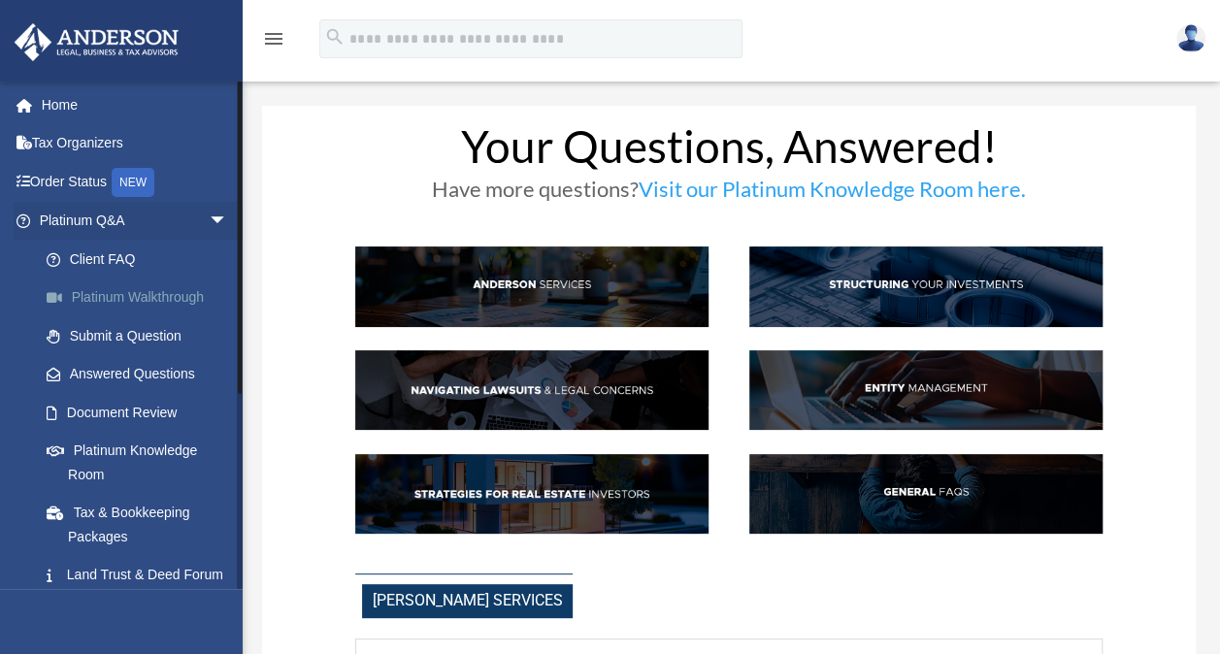
click at [179, 301] on link "Platinum Walkthrough" at bounding box center [142, 298] width 230 height 39
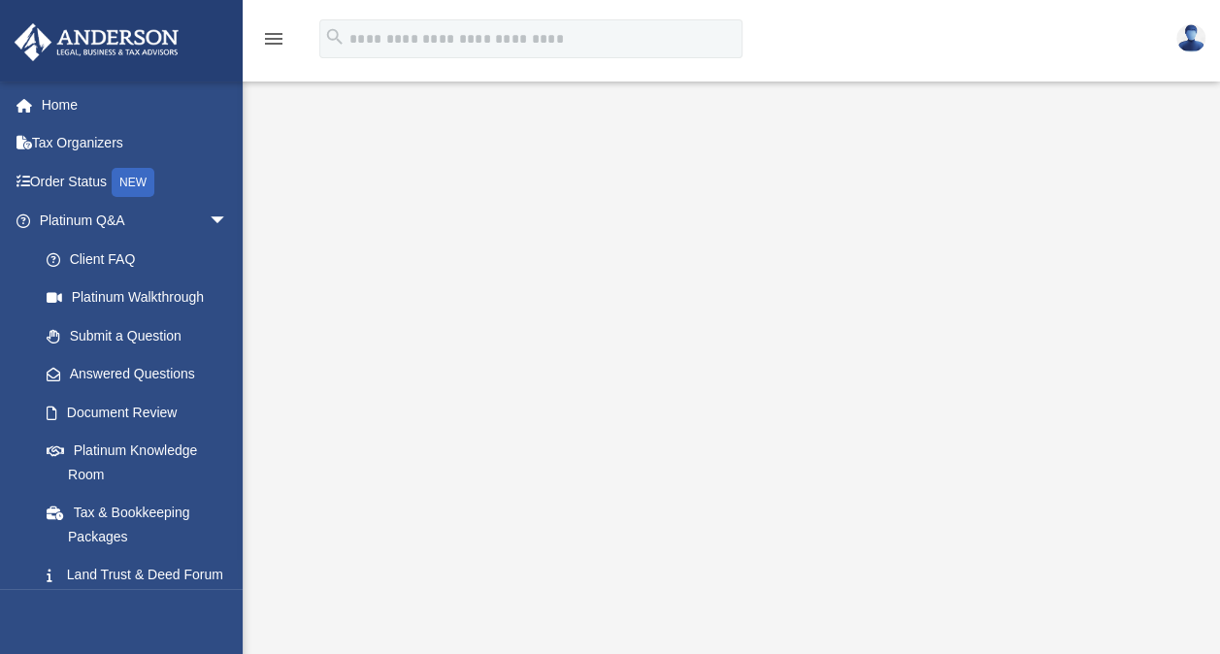
click at [828, 637] on div "<span data-mce-type="bookmark" style="display: inline-block; width: 0px; overfl…" at bounding box center [729, 375] width 934 height 538
click at [1012, 633] on div "<span data-mce-type="bookmark" style="display: inline-block; width: 0px; overfl…" at bounding box center [729, 375] width 934 height 538
